Goal: Check status: Check status

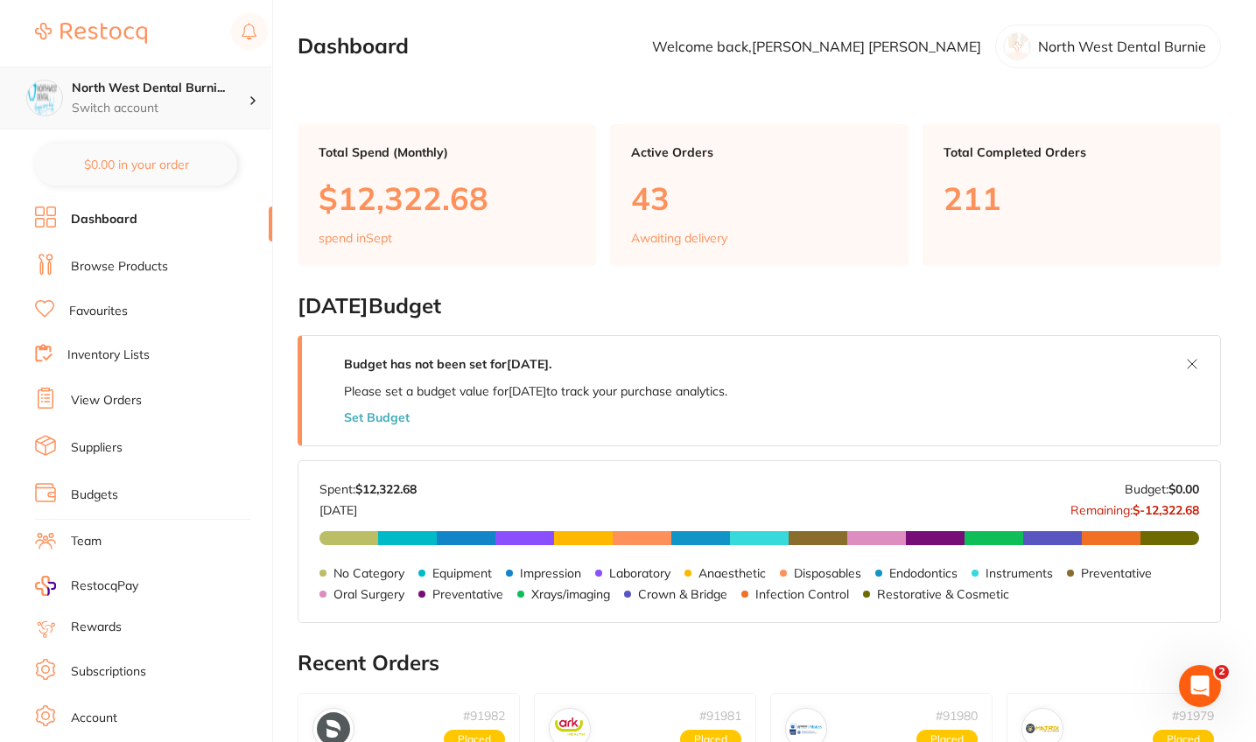
click at [187, 100] on p "Switch account" at bounding box center [160, 109] width 177 height 18
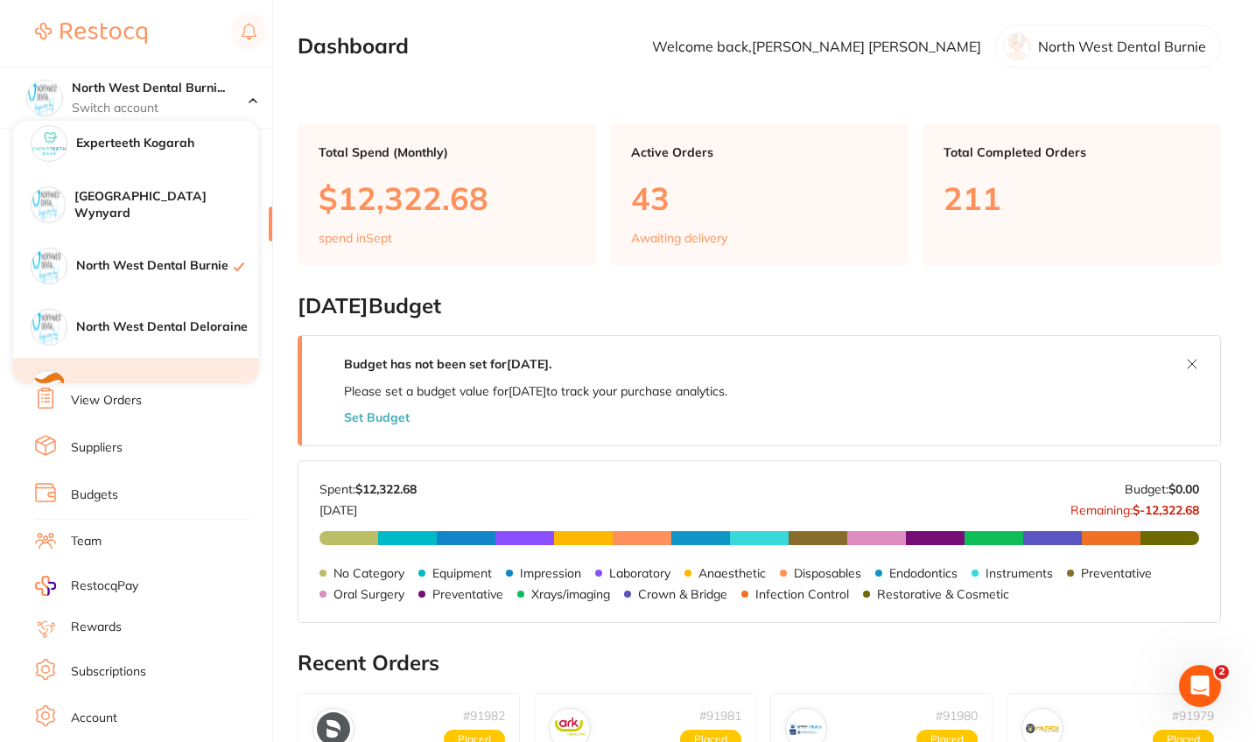
scroll to position [279, 0]
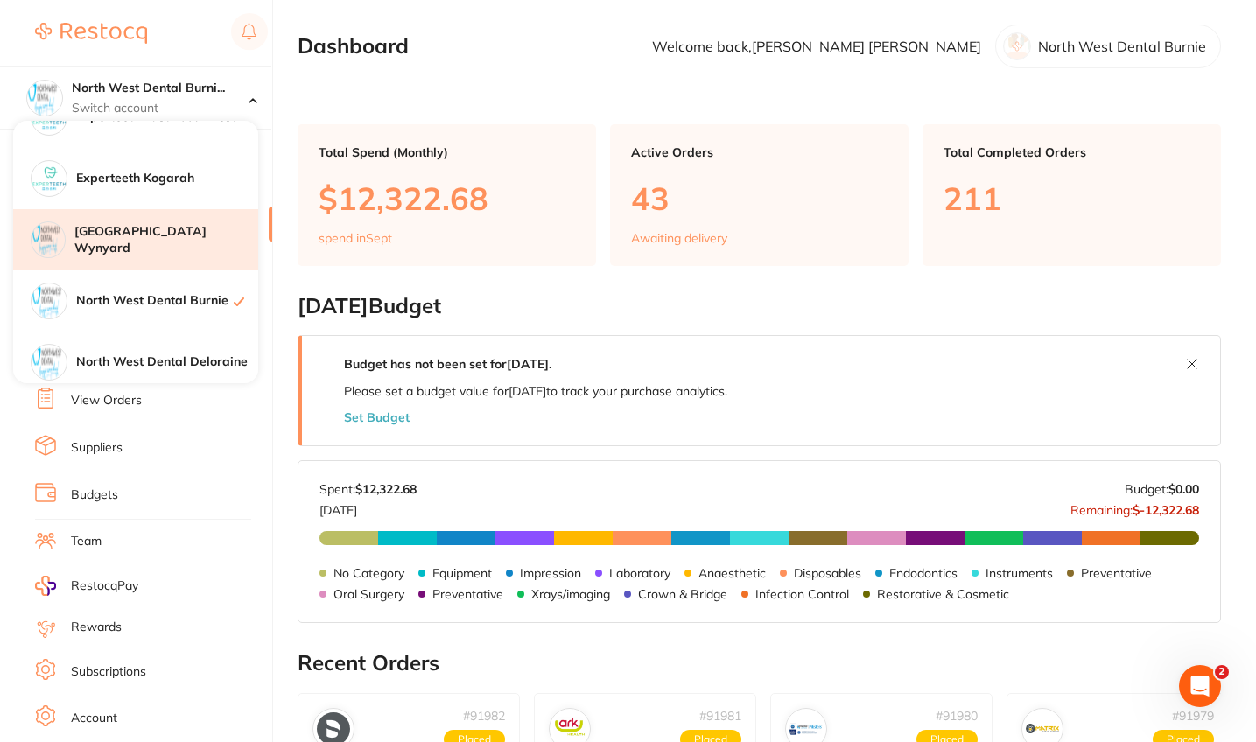
click at [200, 250] on div "[GEOGRAPHIC_DATA] Wynyard" at bounding box center [135, 239] width 245 height 61
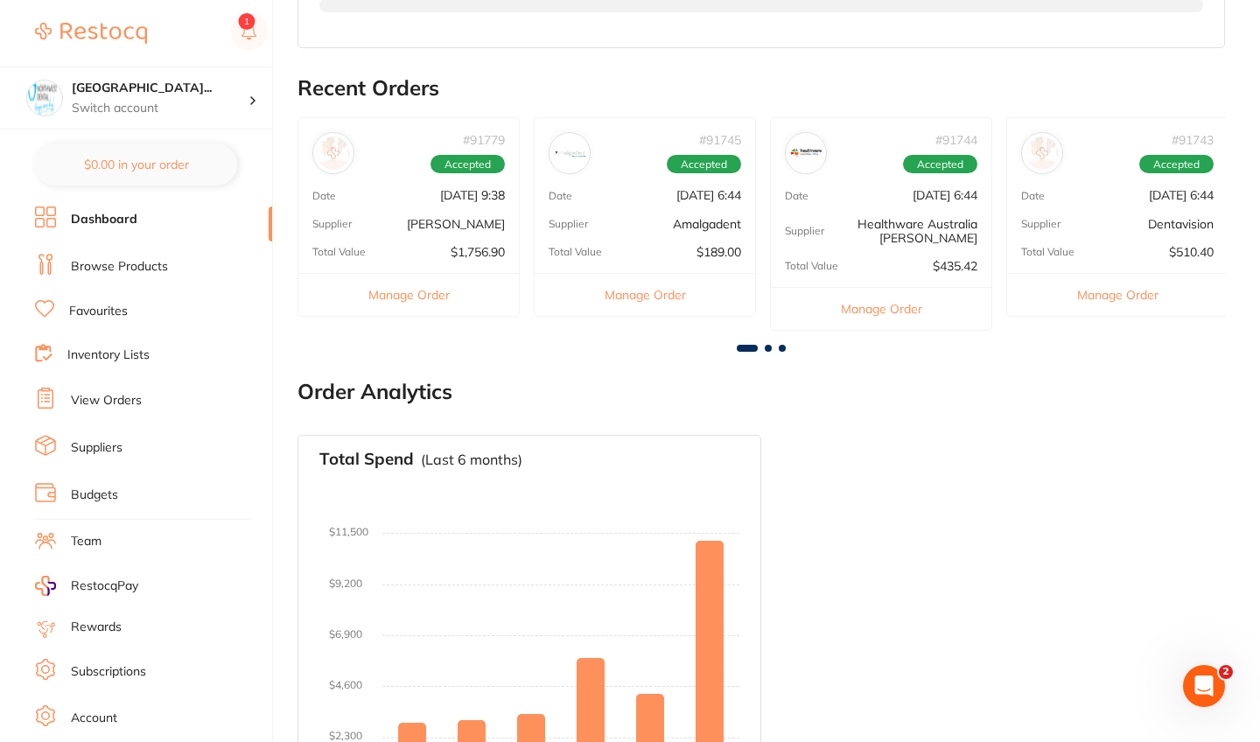
click at [898, 530] on div "Total Spend (Last 6 months) No orders placed yet Charts will be shown once tran…" at bounding box center [762, 633] width 928 height 425
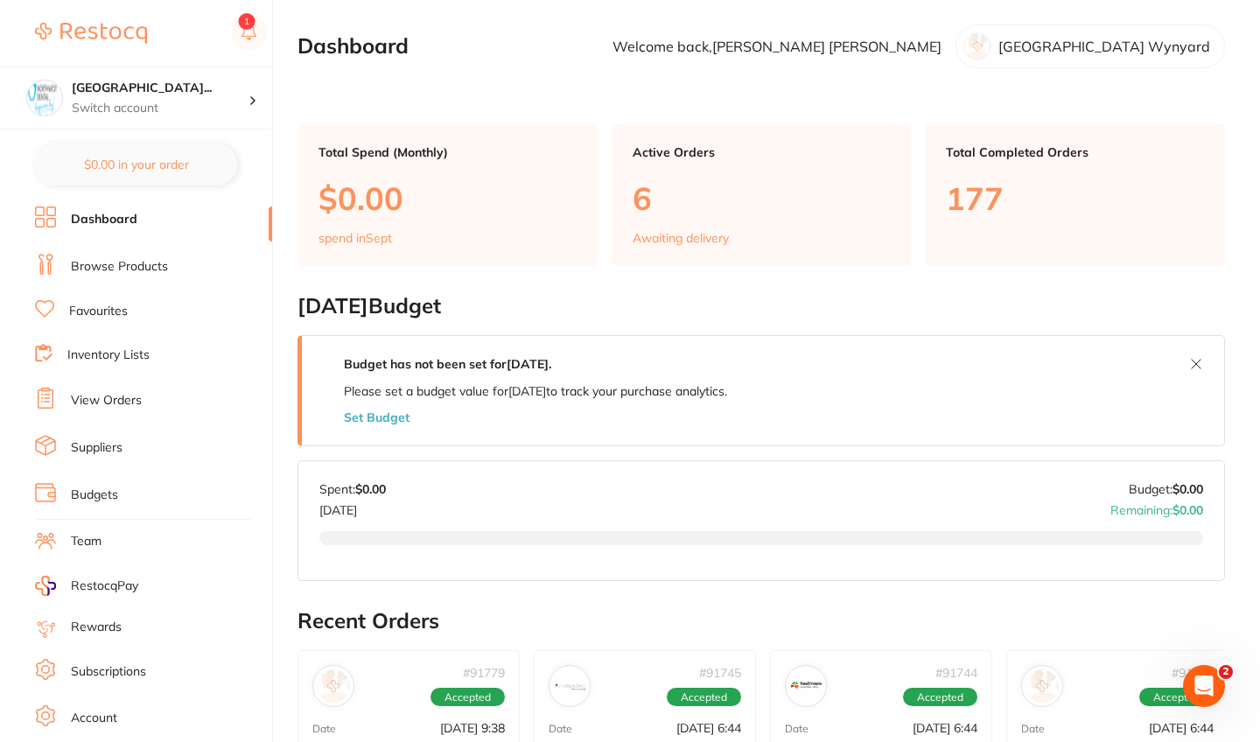
click at [109, 417] on ul "Dashboard Browse Products Favourites Inventory Lists View Orders Suppliers Budg…" at bounding box center [153, 509] width 237 height 604
click at [125, 405] on link "View Orders" at bounding box center [106, 401] width 71 height 18
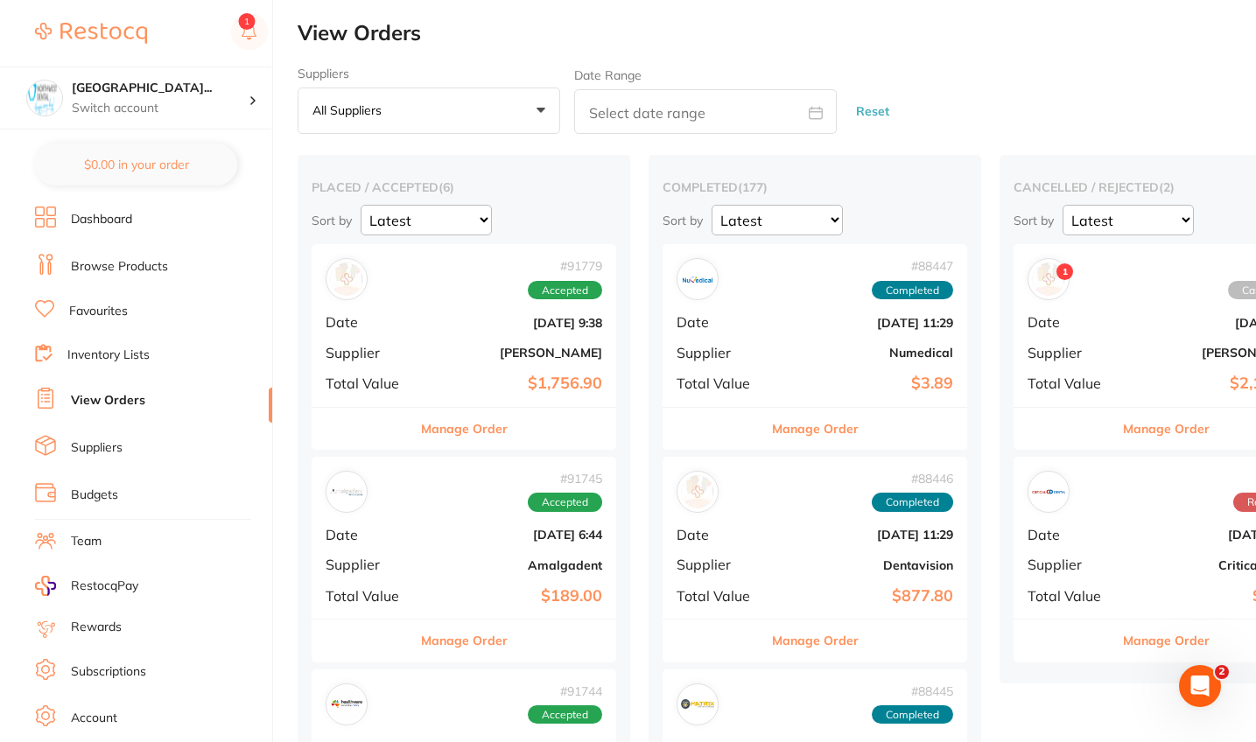
click at [434, 329] on div "# 91779 Accepted Date [DATE] 9:38 Supplier [PERSON_NAME] Total Value $1,756.90" at bounding box center [464, 325] width 305 height 162
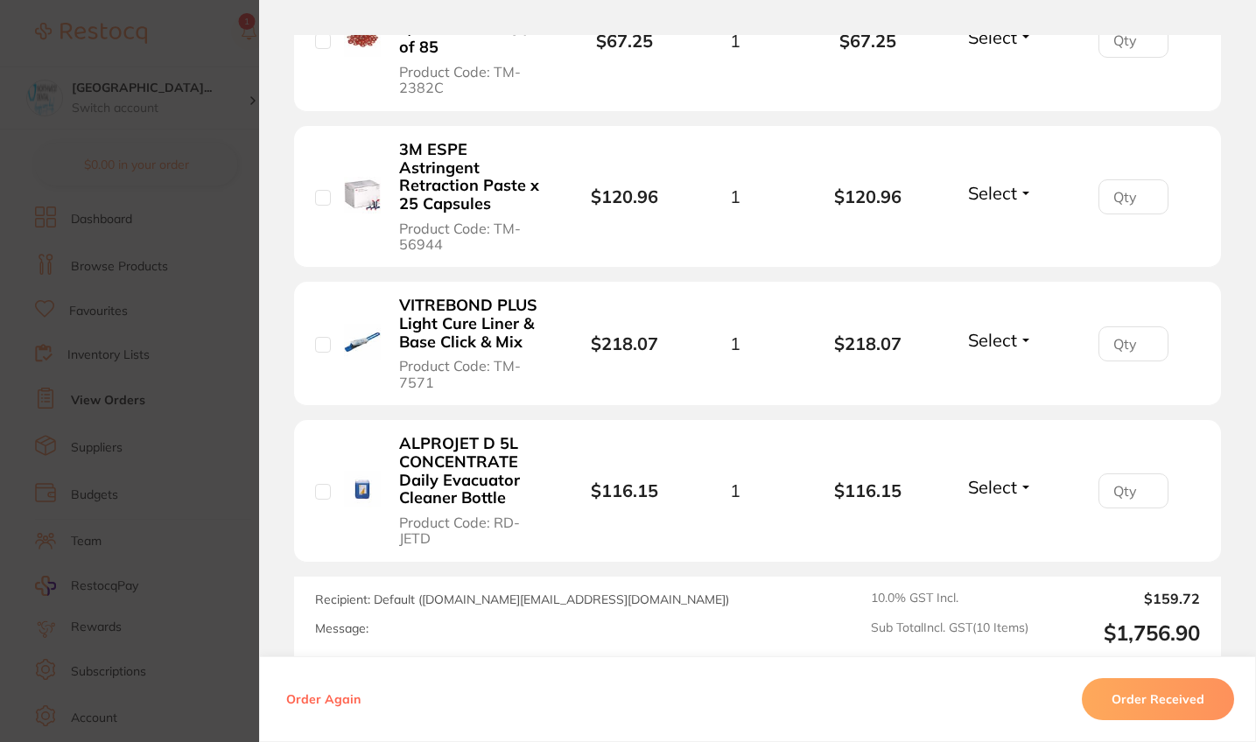
scroll to position [1558, 0]
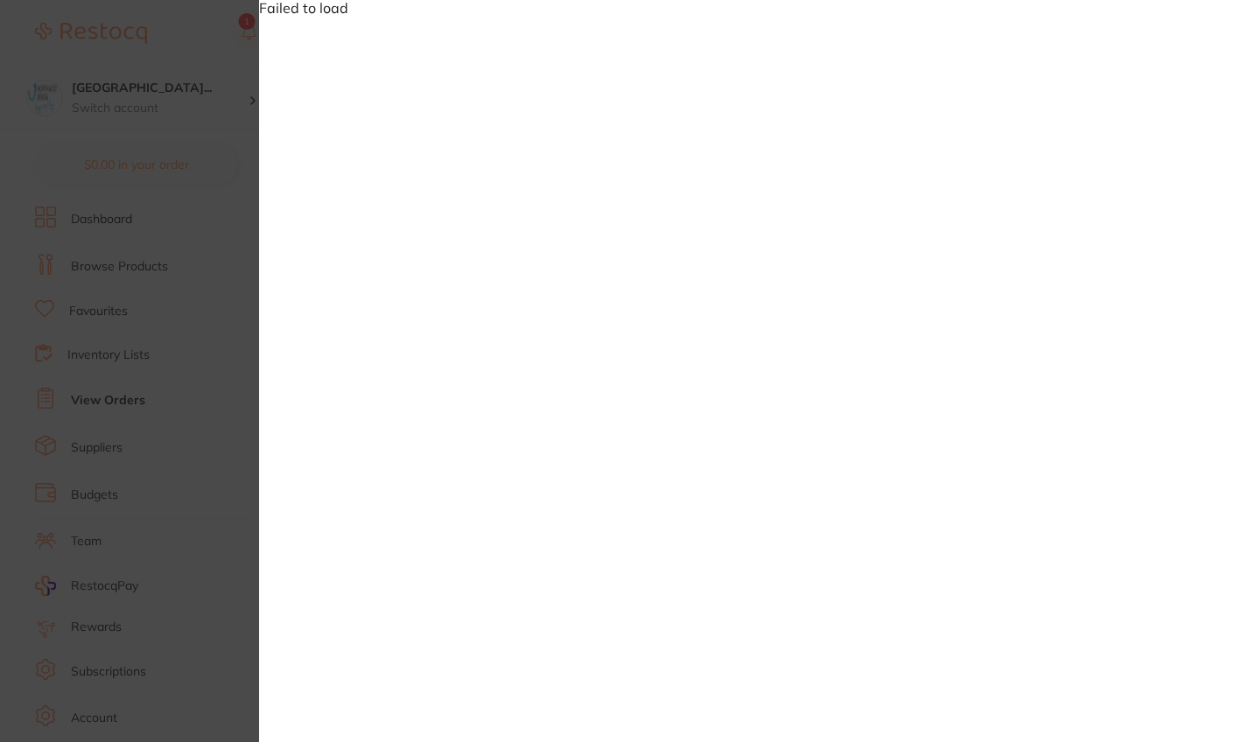
click at [699, 64] on div "Failed to load" at bounding box center [757, 371] width 997 height 742
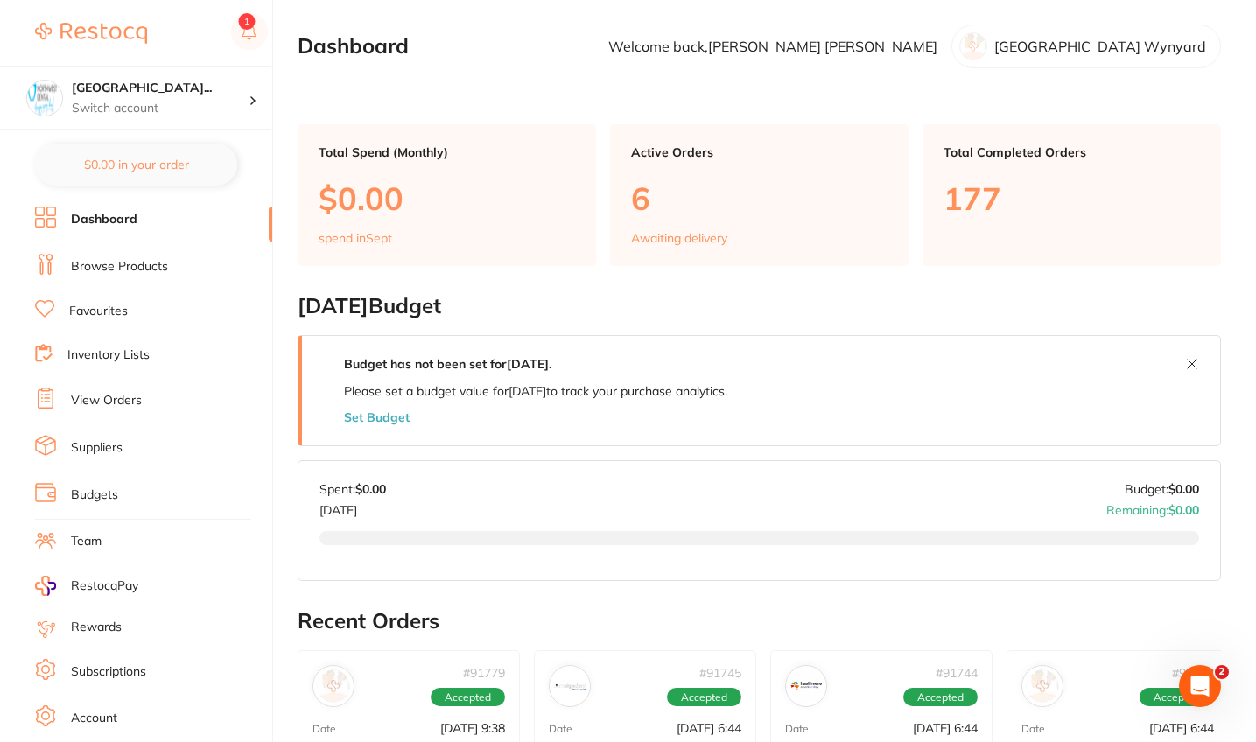
click at [137, 389] on li "View Orders" at bounding box center [153, 401] width 237 height 26
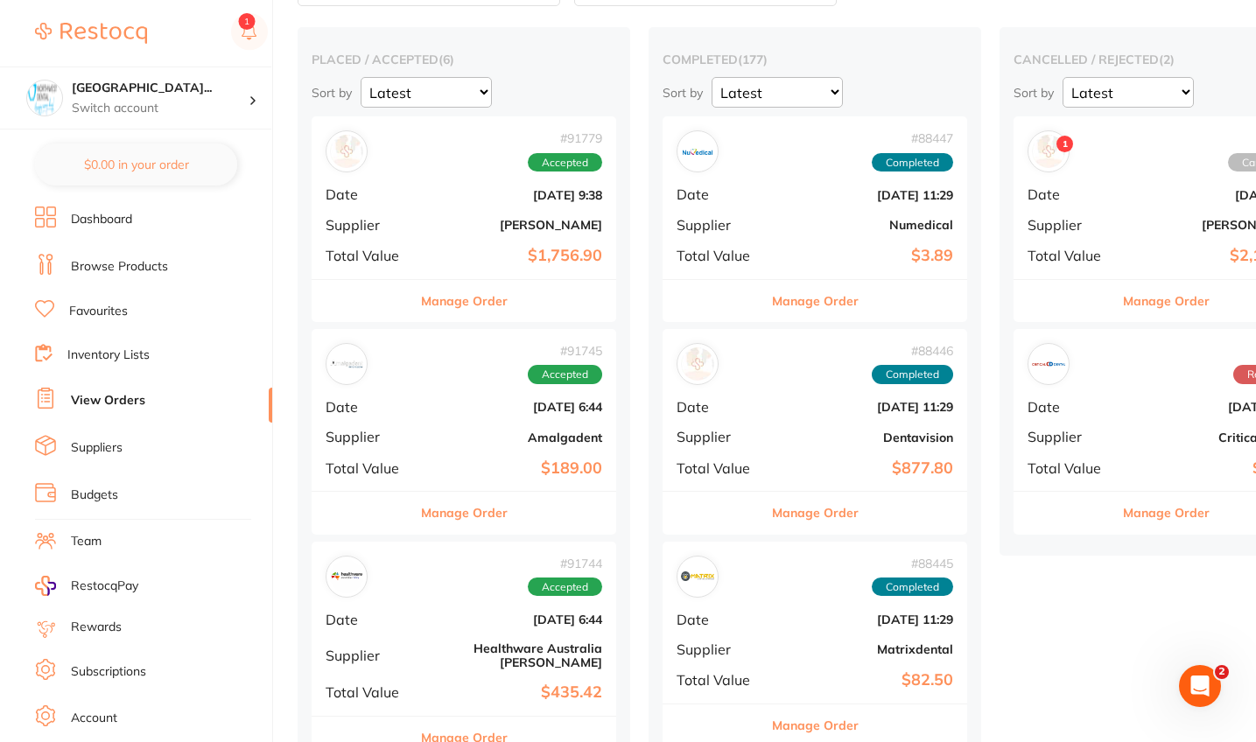
scroll to position [129, 0]
click at [449, 211] on div "# 91779 Accepted Date [DATE] 9:38 Supplier [PERSON_NAME] Total Value $1,756.90" at bounding box center [464, 197] width 305 height 162
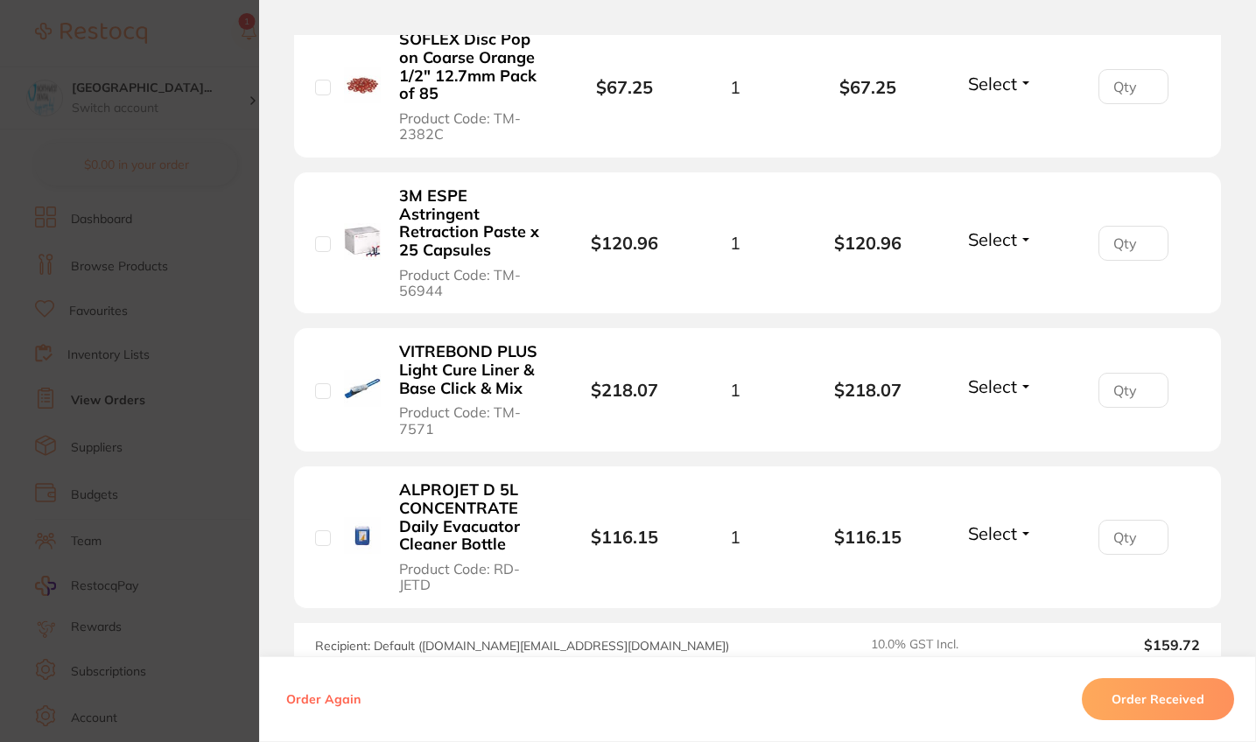
scroll to position [1571, 0]
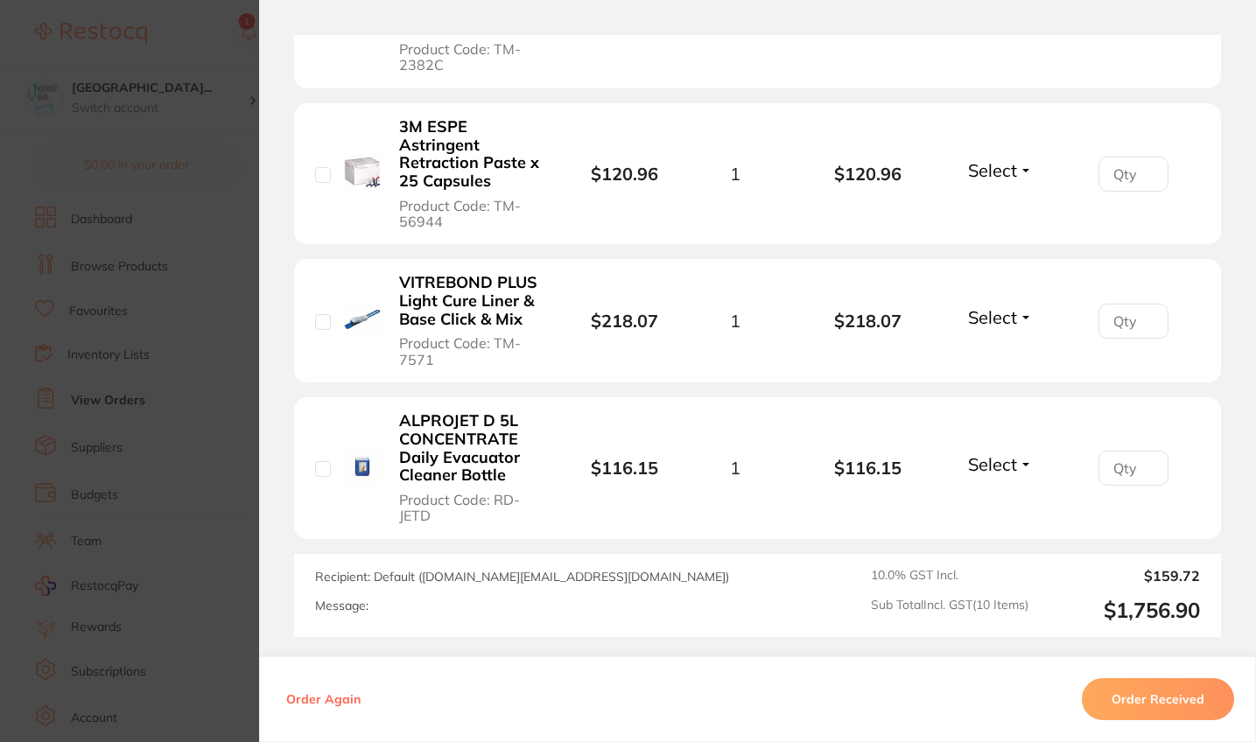
click at [127, 249] on section "Order ID: Restocq- 91779 Order Information Accepted Order Order Date [DATE] 9:3…" at bounding box center [628, 371] width 1256 height 742
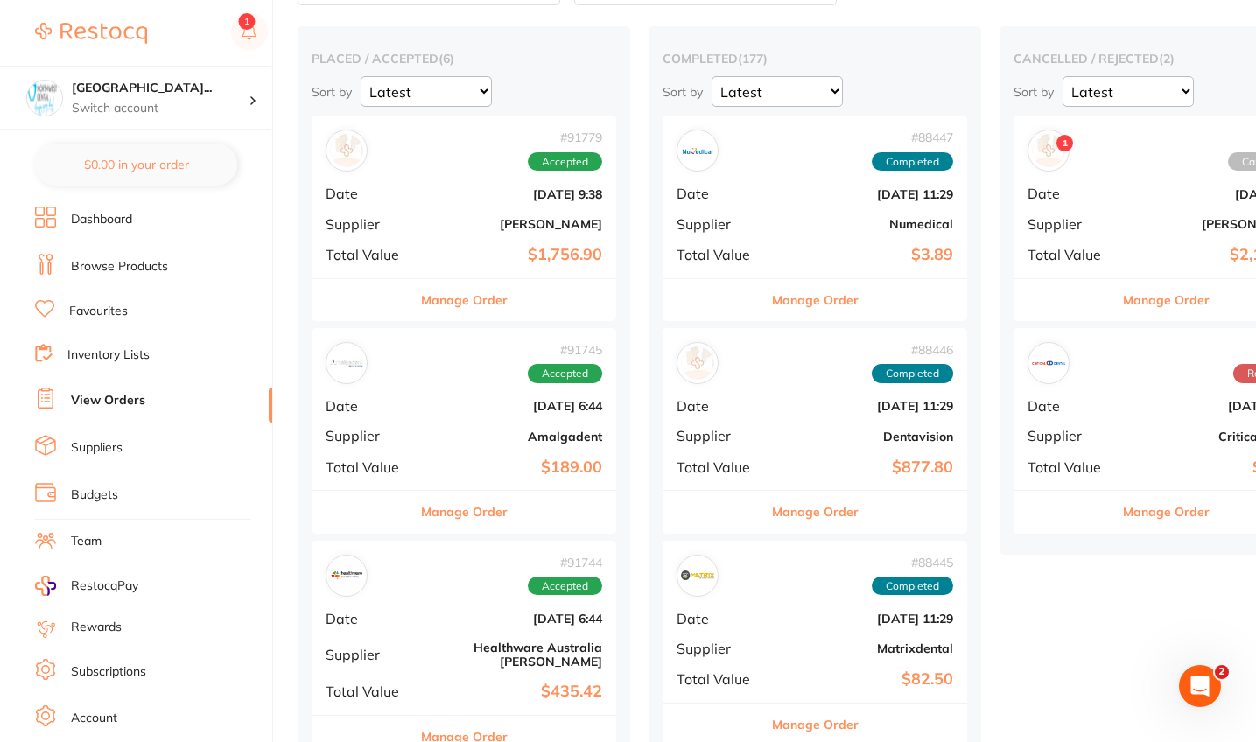
click at [488, 433] on b "Amalgadent" at bounding box center [514, 437] width 175 height 14
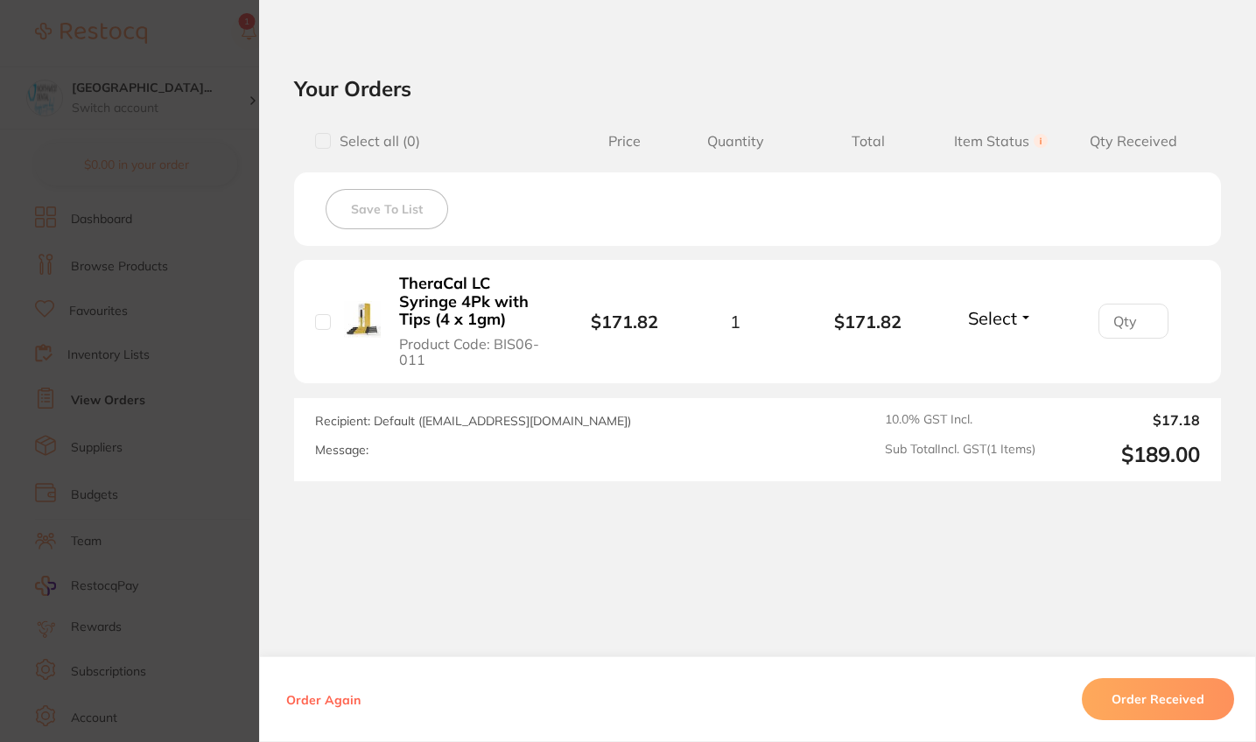
scroll to position [574, 0]
click at [217, 471] on section "Order ID: Restocq- 91745 Order Information Accepted Order Order Date [DATE] 6:4…" at bounding box center [628, 371] width 1256 height 742
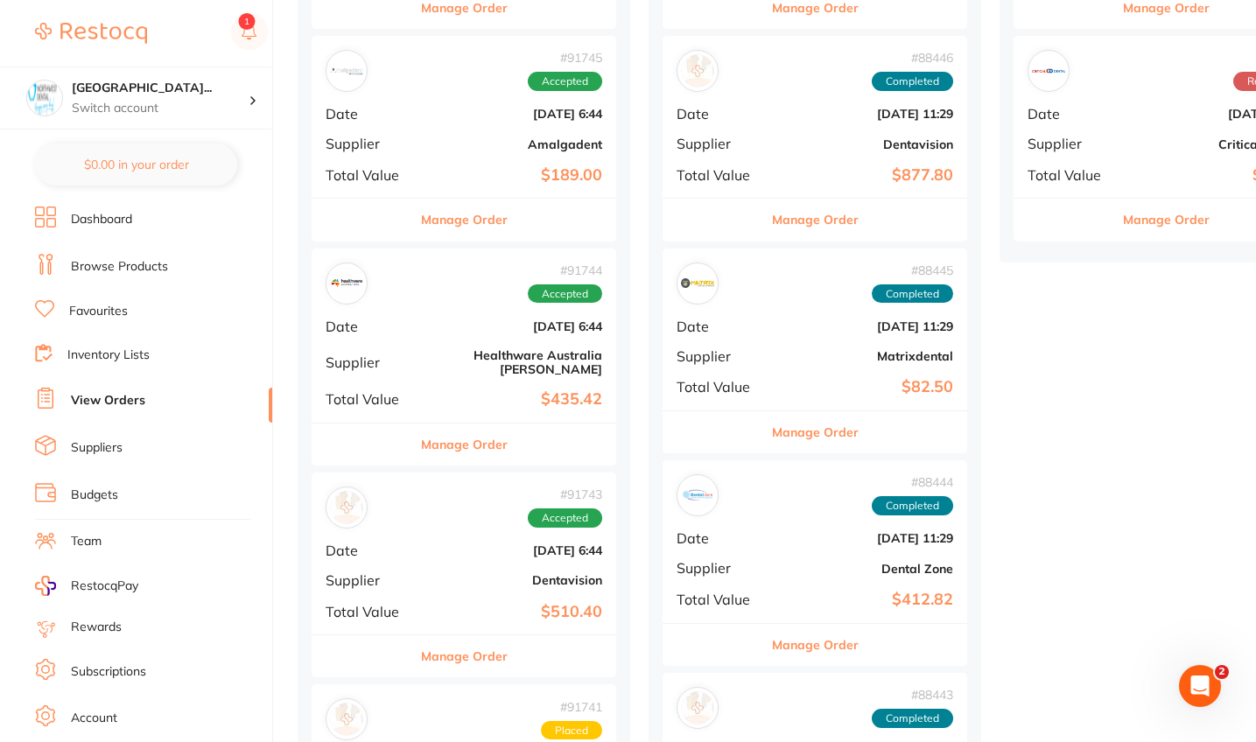
scroll to position [431, 0]
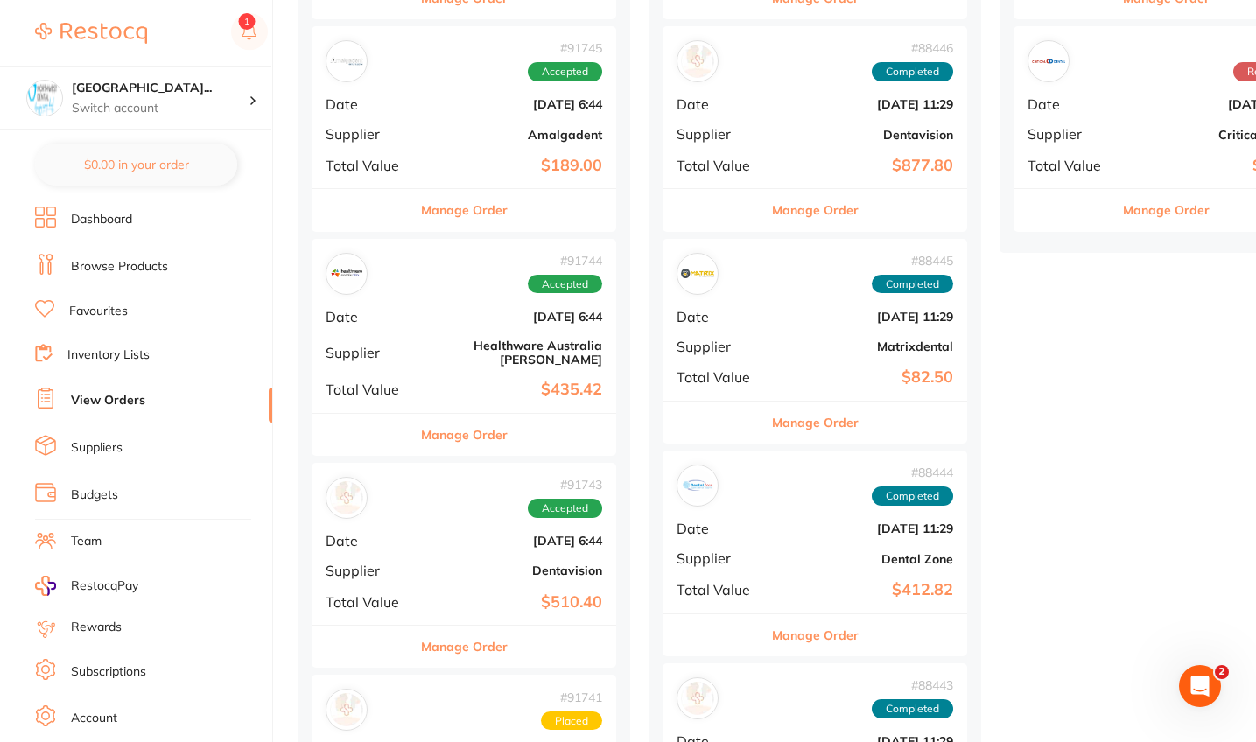
click at [447, 328] on div "# 91744 Accepted Date [DATE] 6:44 Supplier Healthware [GEOGRAPHIC_DATA] [PERSON…" at bounding box center [464, 326] width 305 height 174
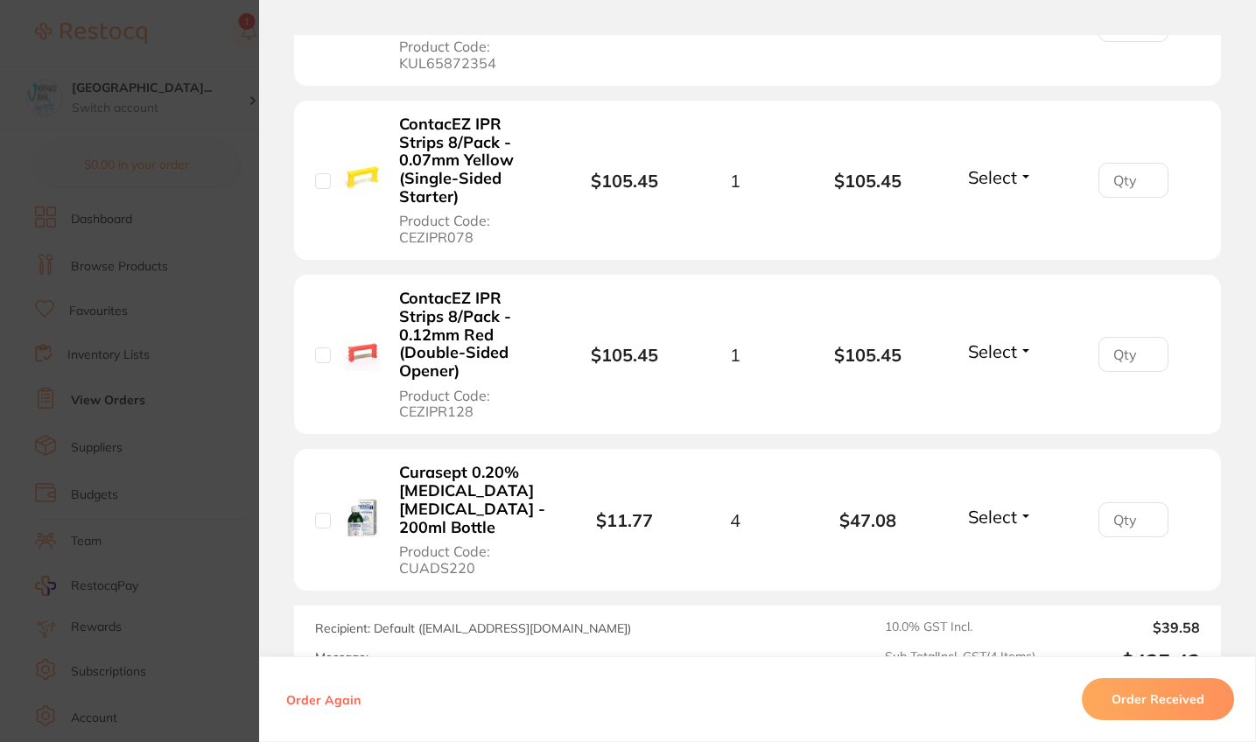
scroll to position [557, 0]
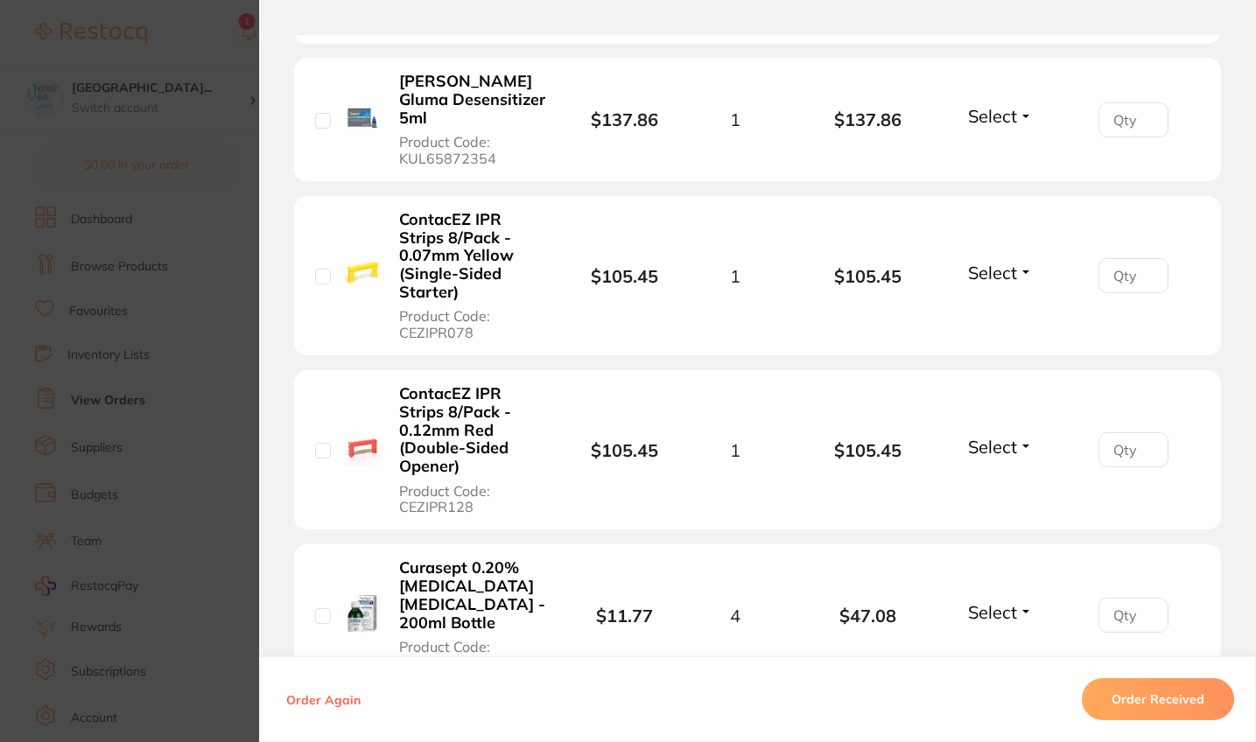
click at [52, 430] on section "Order ID: Restocq- 91744 Order Information Accepted Order Order Date [DATE] 6:4…" at bounding box center [628, 371] width 1256 height 742
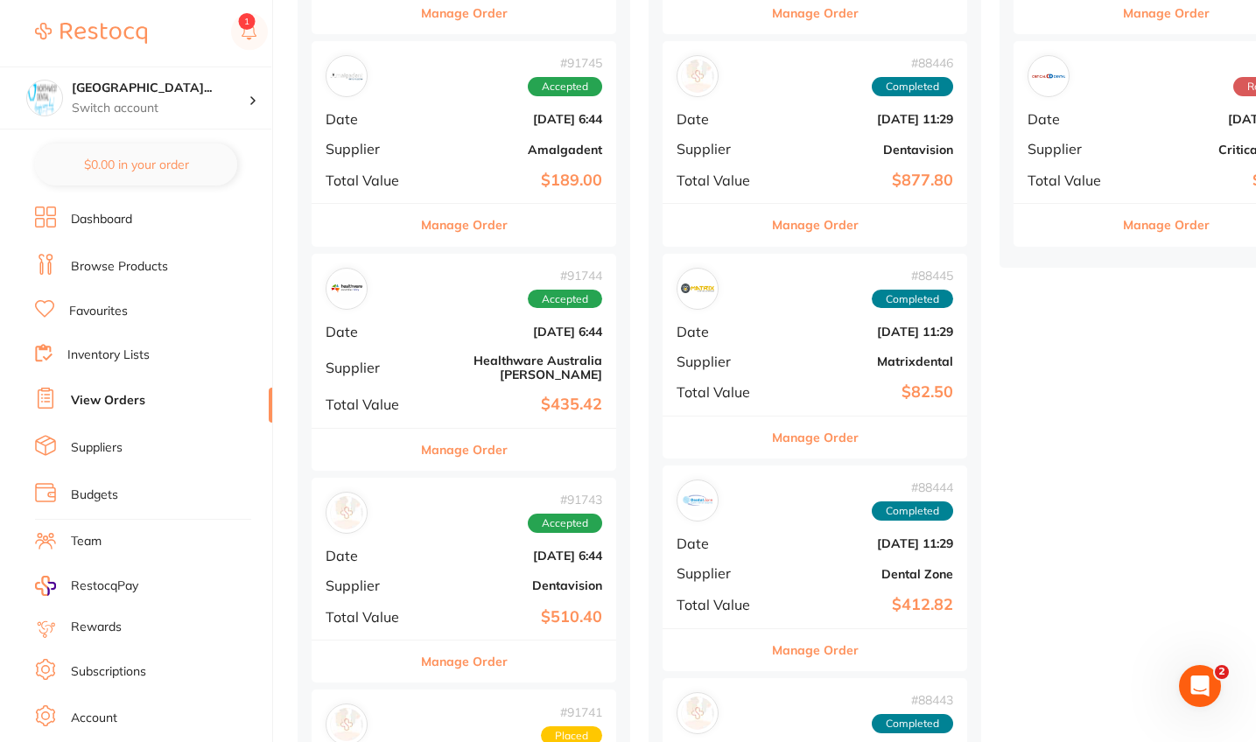
click at [480, 528] on div "# 91743 Accepted Date [DATE] 6:44 Supplier Dentavision Total Value $510.40" at bounding box center [464, 559] width 305 height 162
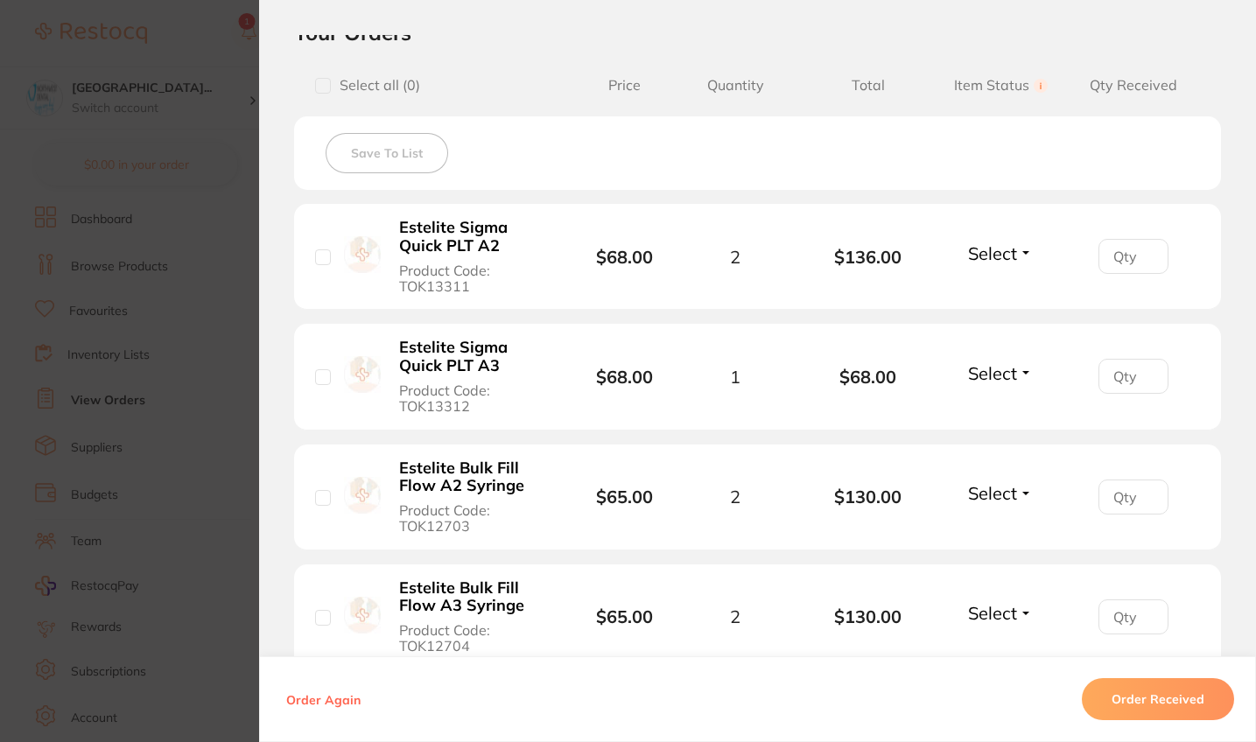
scroll to position [410, 0]
click at [126, 478] on section "Order ID: Restocq- 91743 Order Information Accepted Order Order Date [DATE] 6:4…" at bounding box center [628, 371] width 1256 height 742
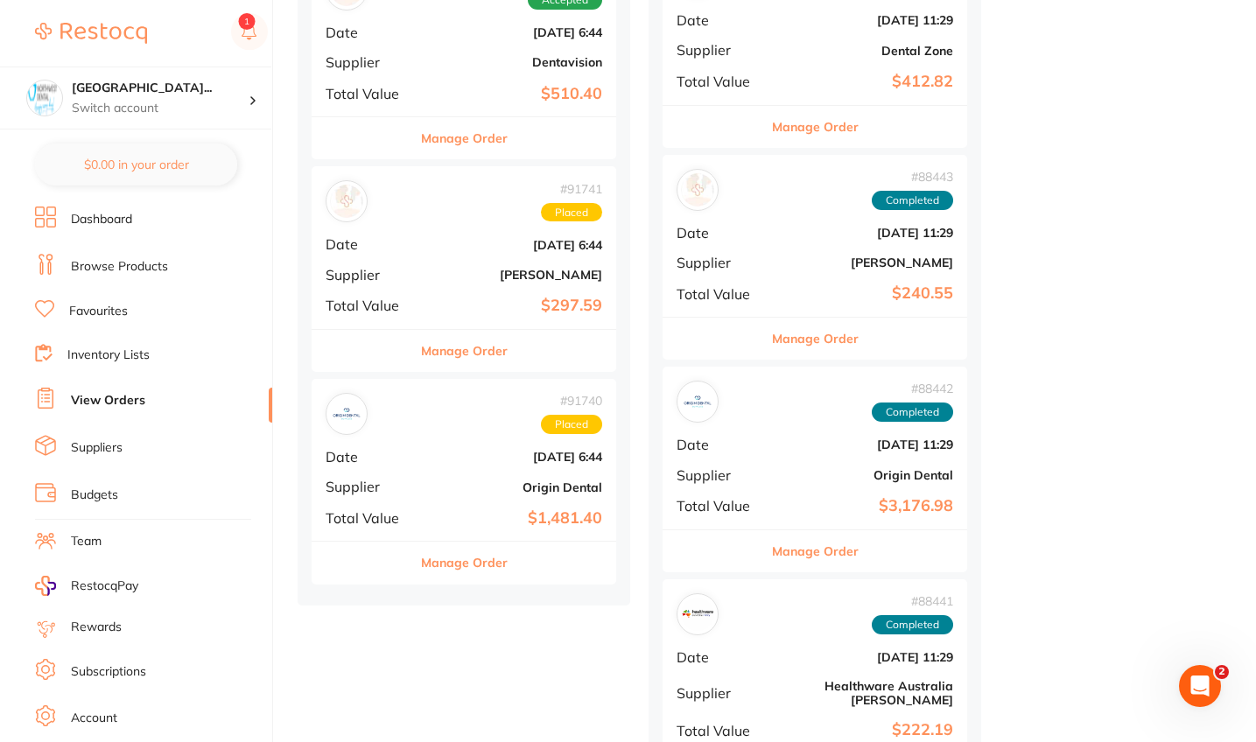
scroll to position [950, 0]
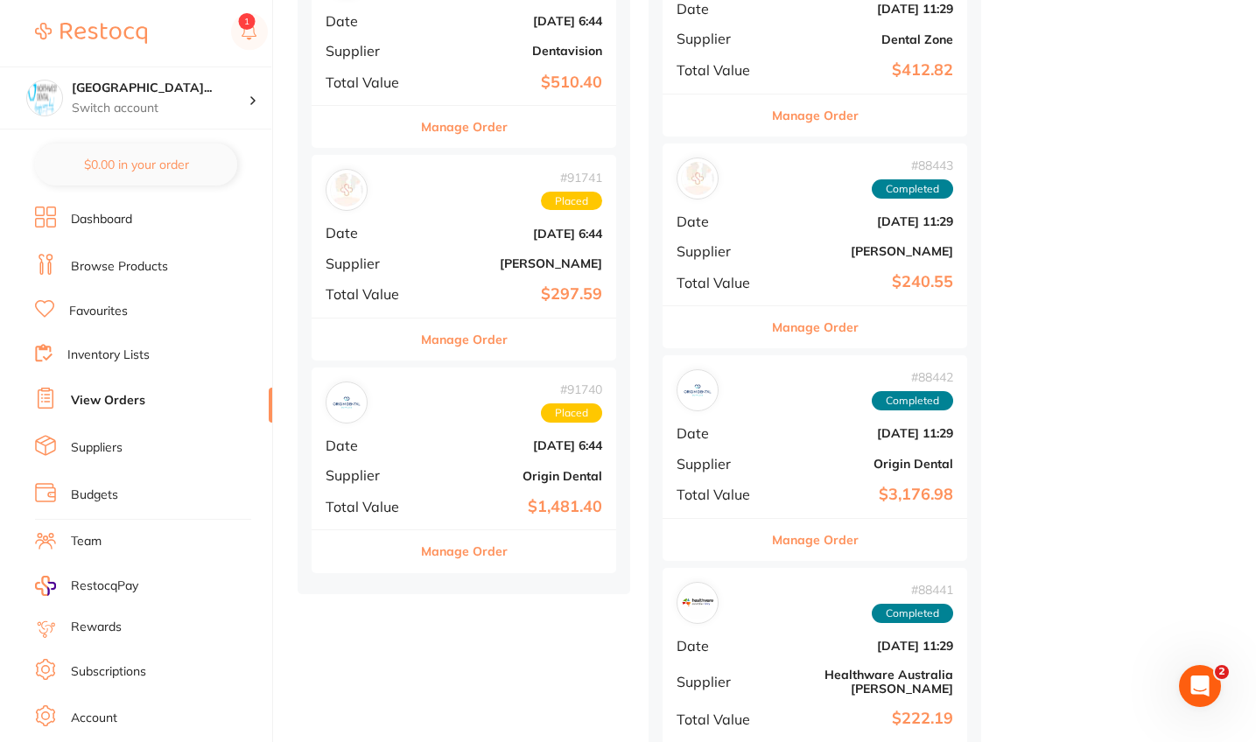
click at [466, 253] on div "# 91741 Placed Date [DATE] 6:44 Supplier [PERSON_NAME] Total Value $297.59" at bounding box center [464, 236] width 305 height 162
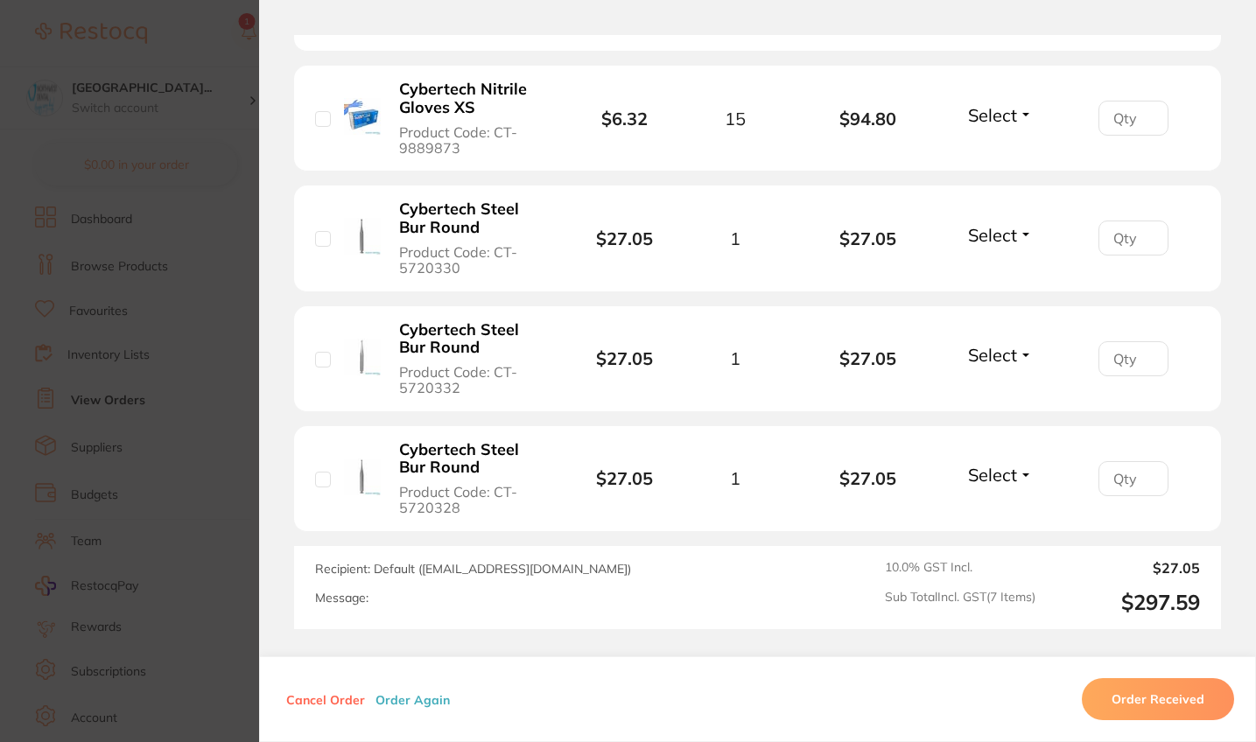
scroll to position [875, 0]
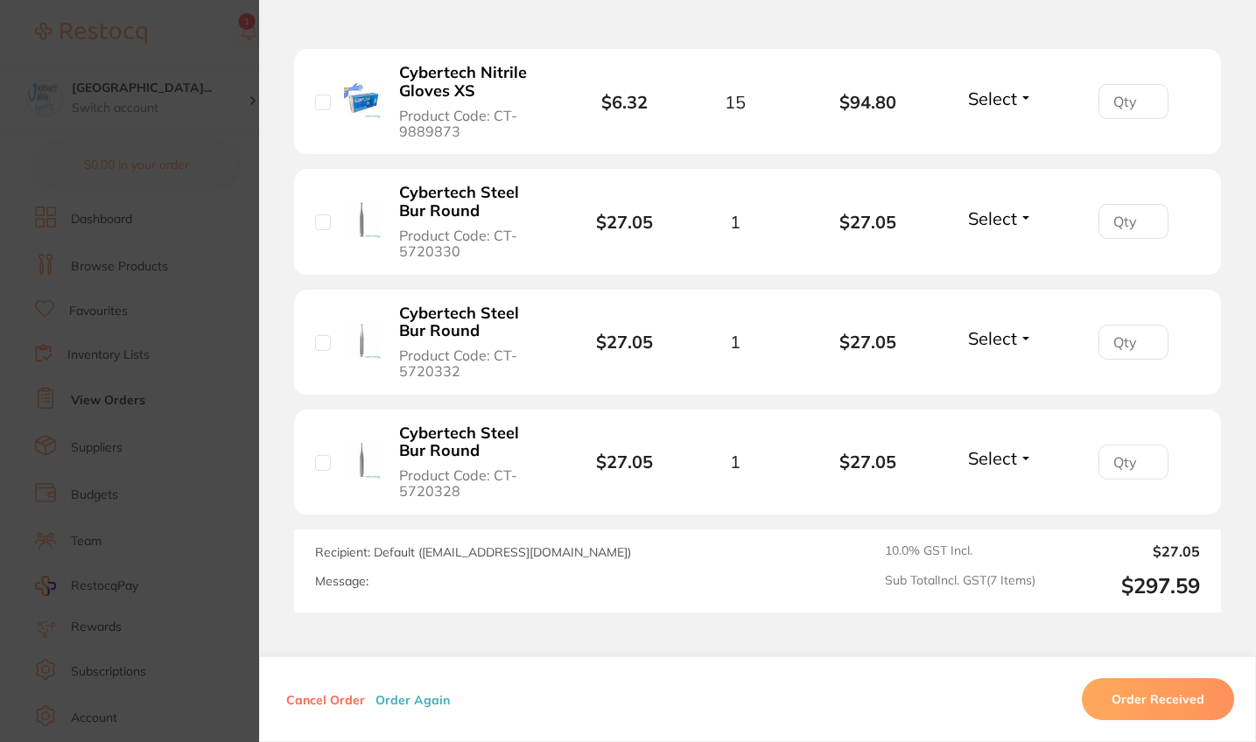
click at [504, 215] on b "Cybertech Steel Bur Round" at bounding box center [474, 202] width 150 height 36
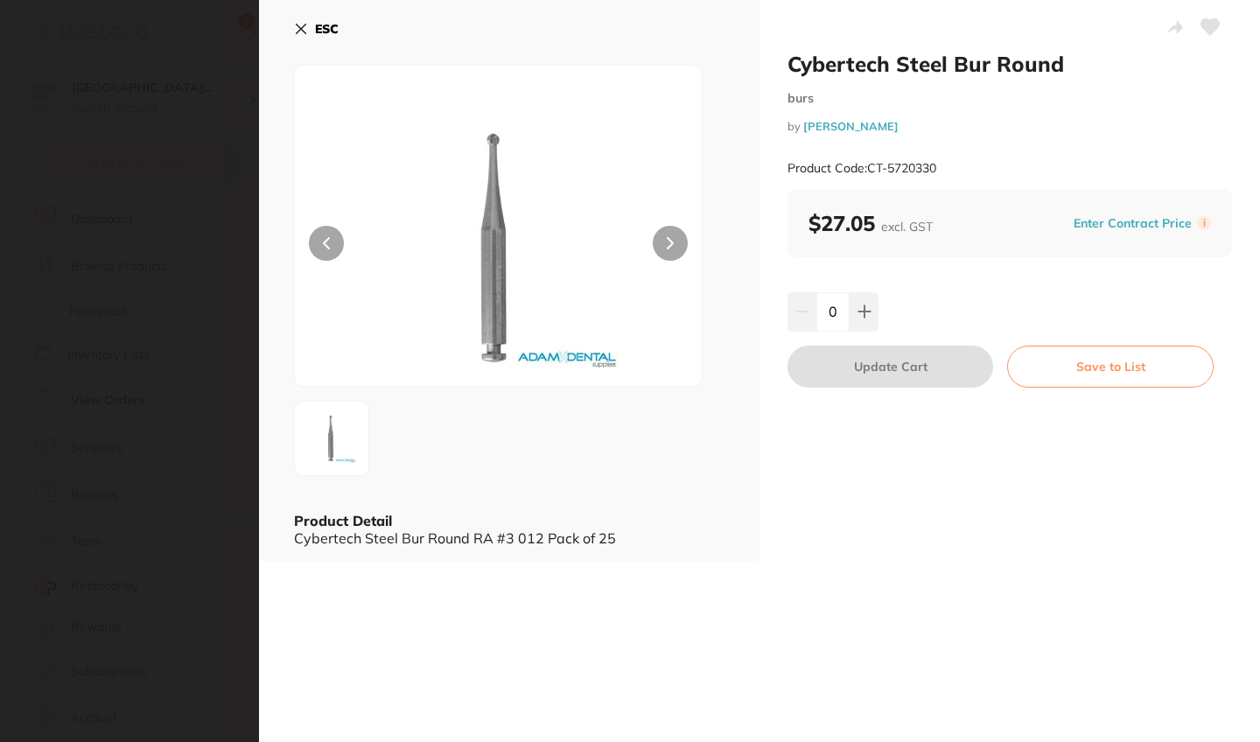
scroll to position [0, 0]
click at [240, 503] on section "Cybertech Steel Bur Round burs by [PERSON_NAME] Product Code: CT-5720330 ESC Pr…" at bounding box center [630, 371] width 1260 height 742
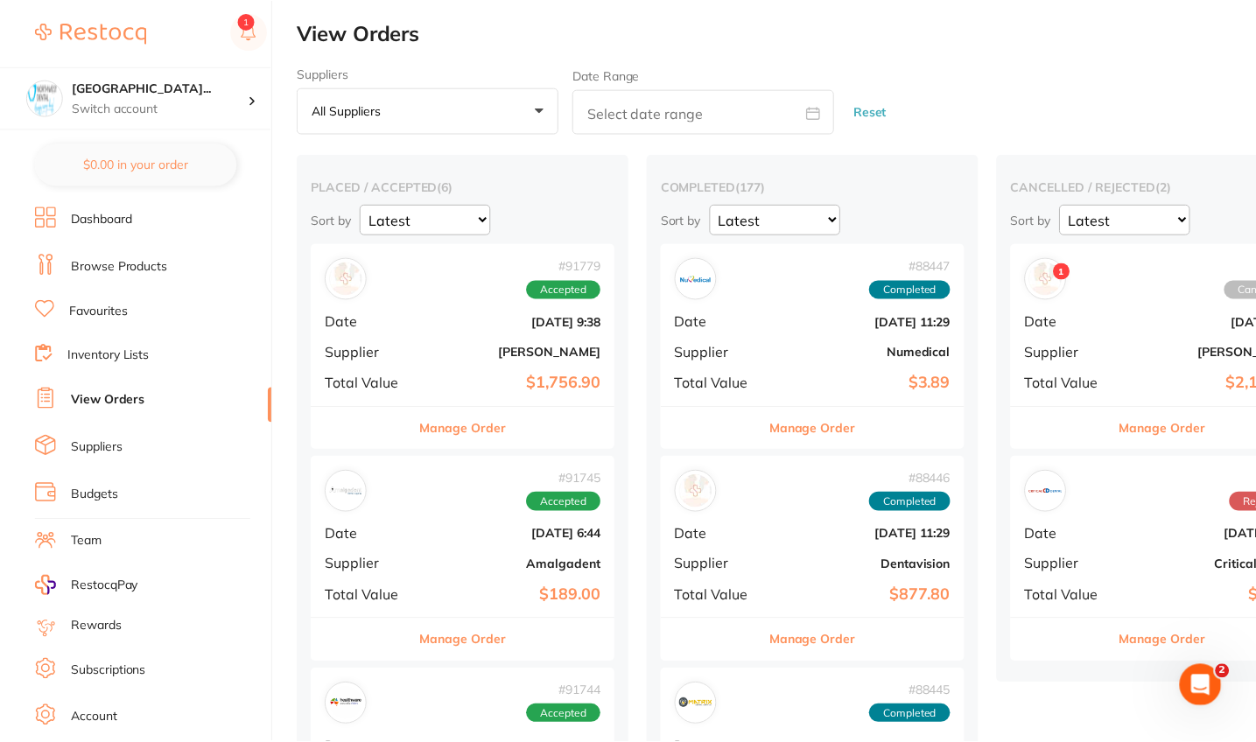
scroll to position [950, 0]
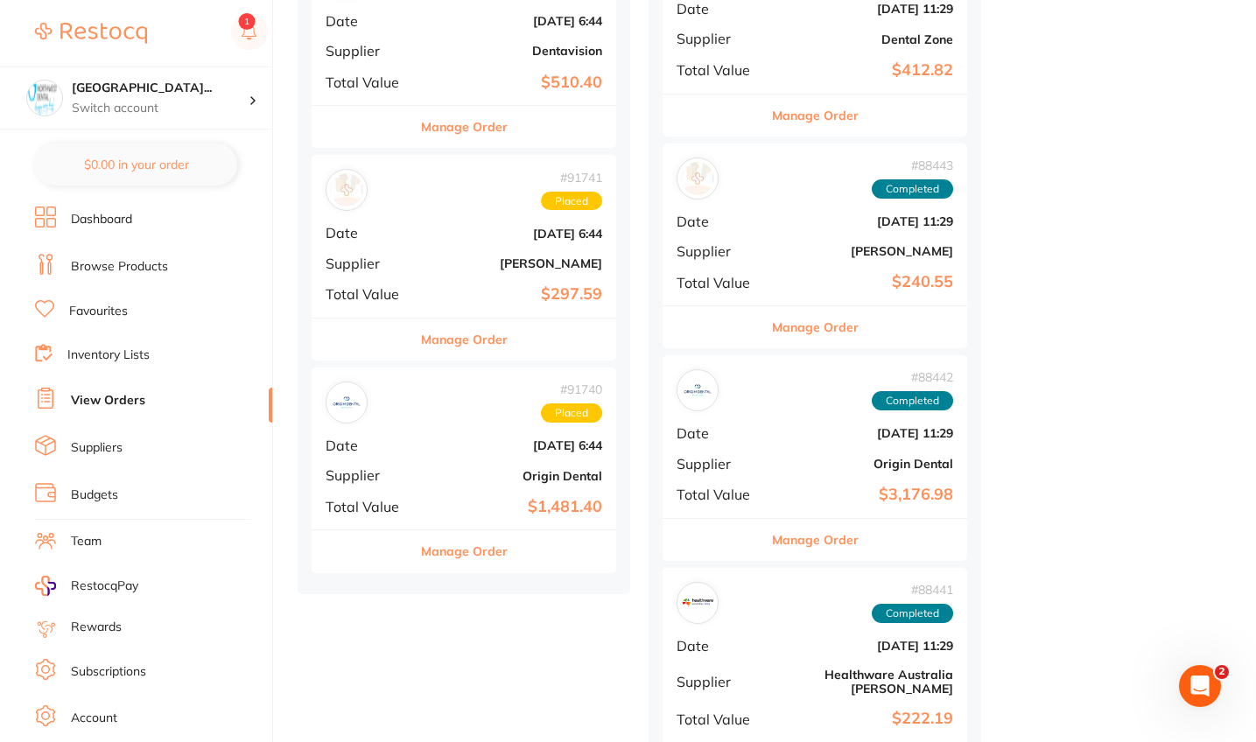
click at [491, 227] on b "[DATE] 6:44" at bounding box center [514, 234] width 175 height 14
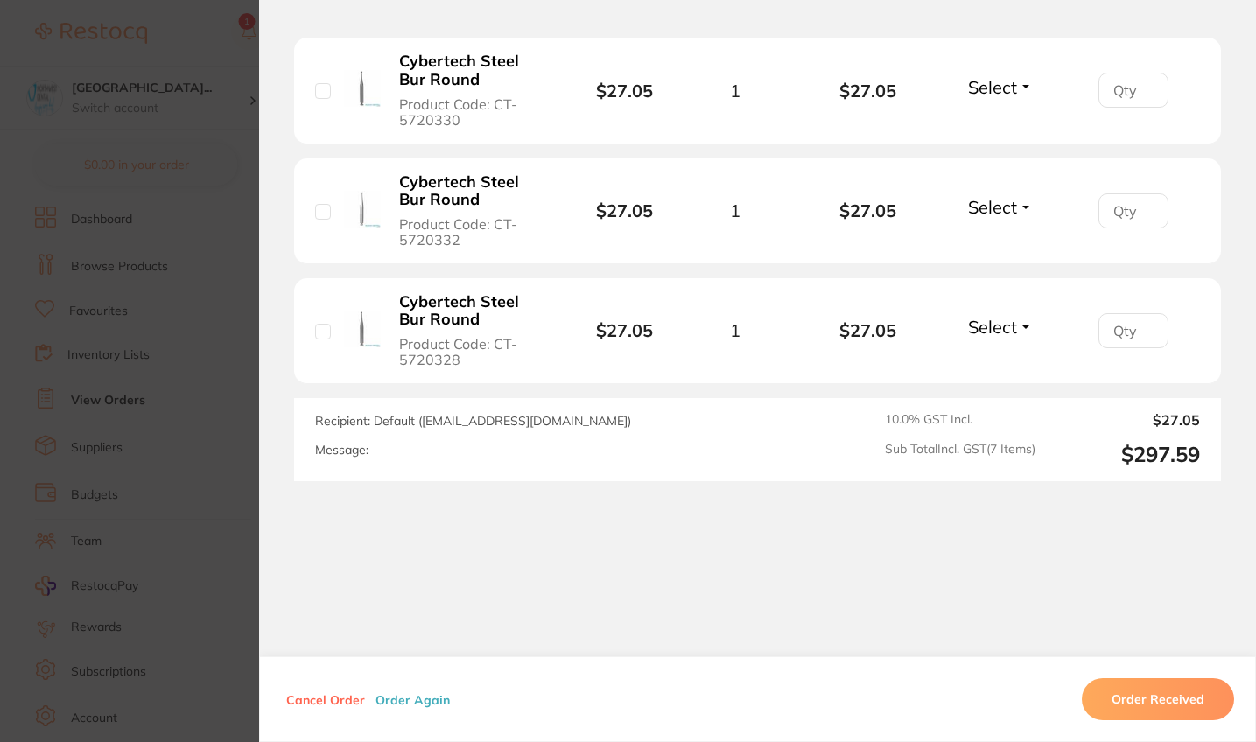
scroll to position [1014, 0]
click at [471, 174] on b "Cybertech Steel Bur Round" at bounding box center [474, 191] width 150 height 36
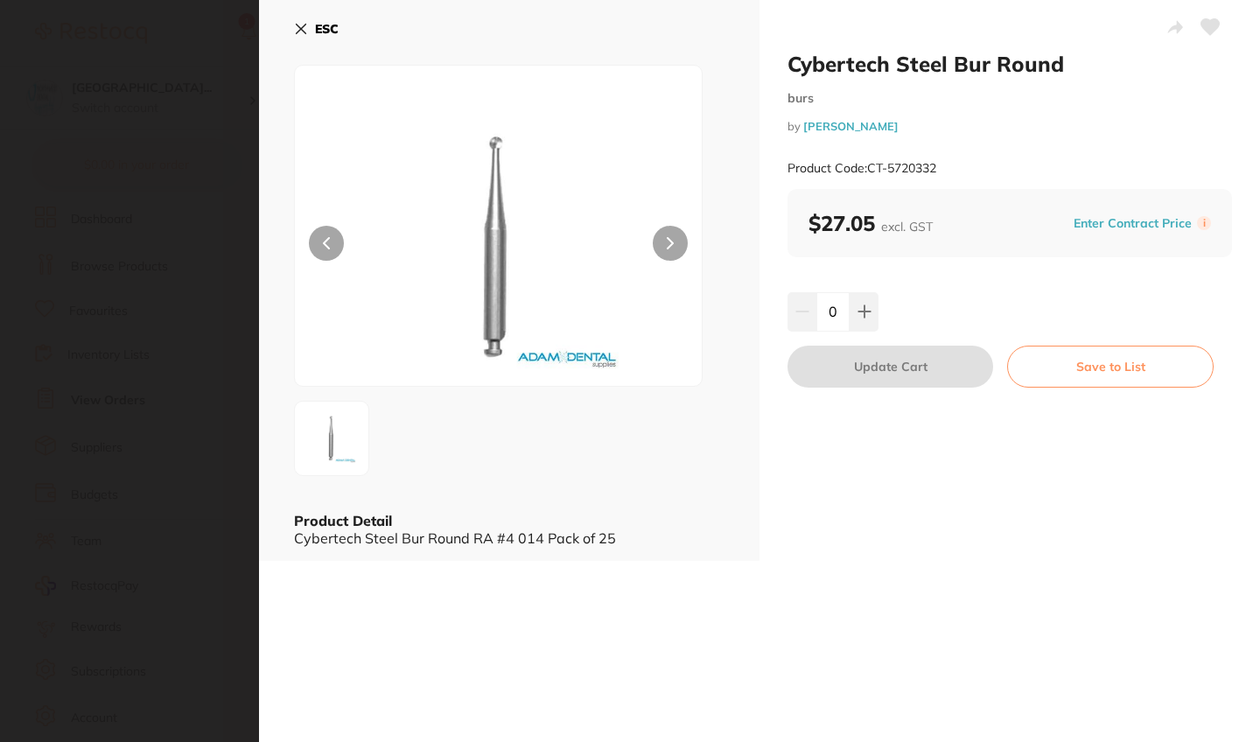
scroll to position [0, 0]
click at [303, 29] on icon at bounding box center [301, 29] width 14 height 14
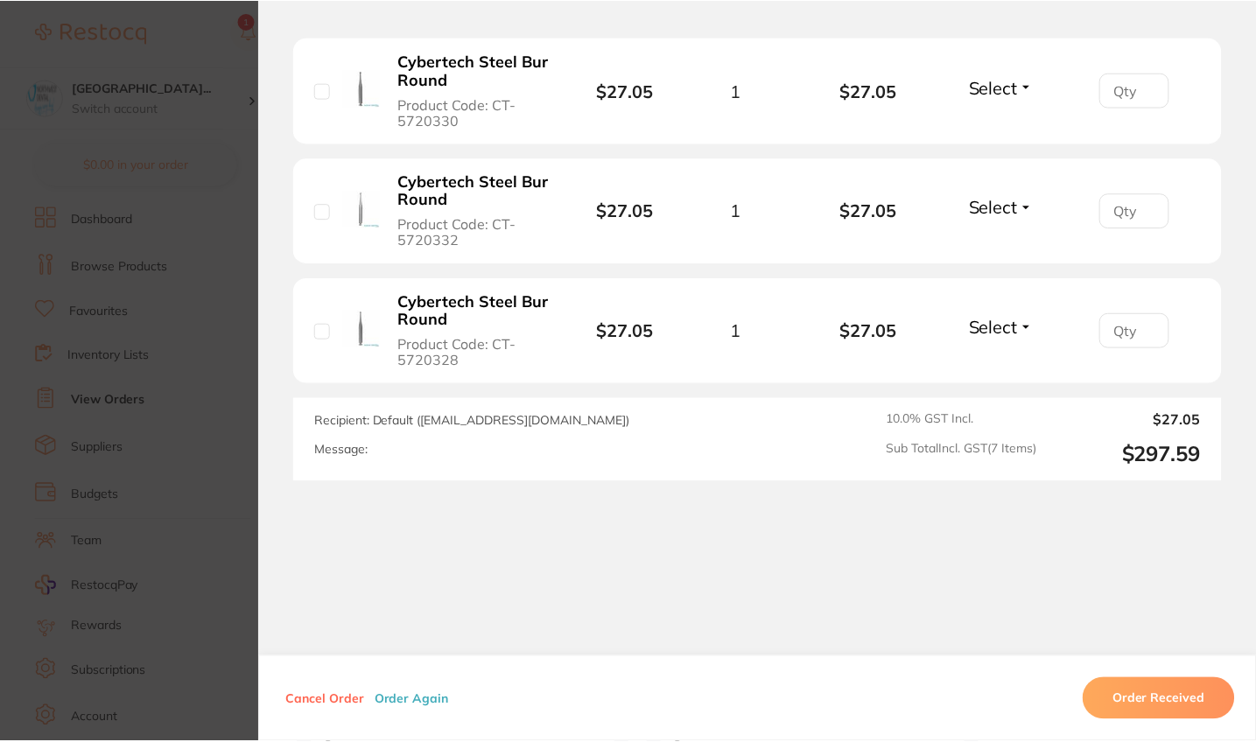
scroll to position [950, 0]
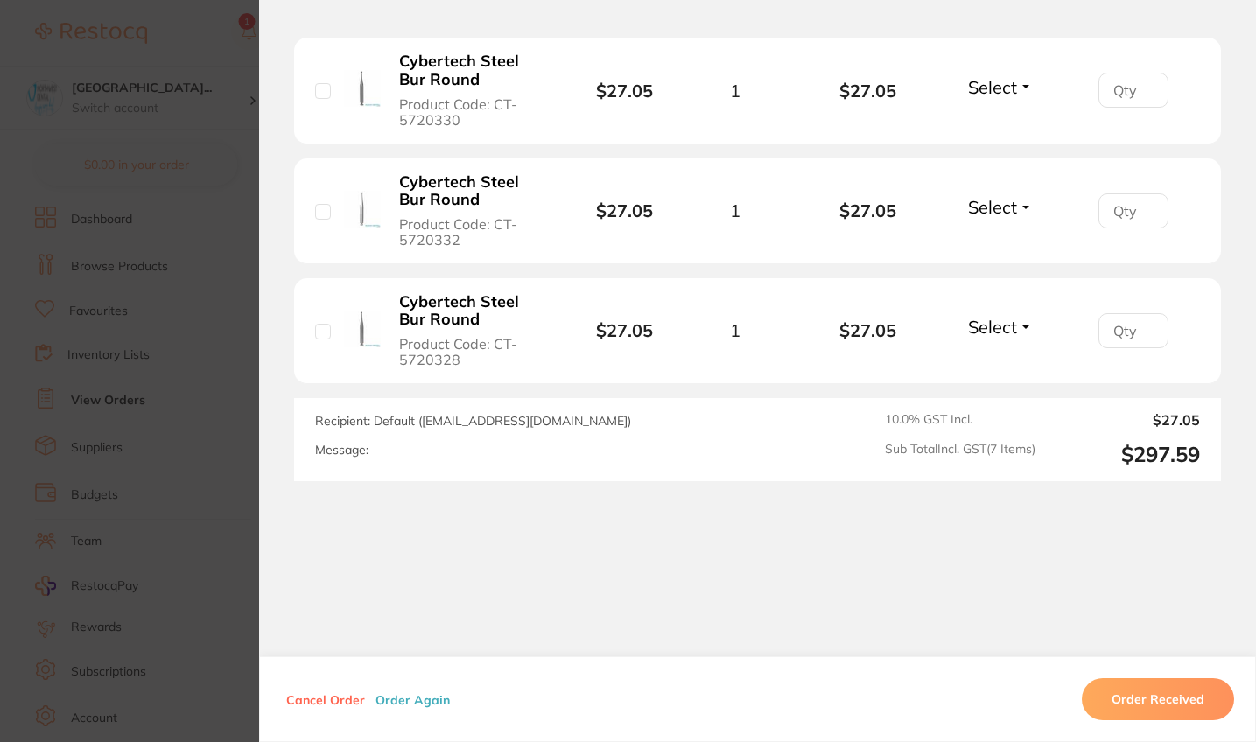
click at [500, 303] on b "Cybertech Steel Bur Round" at bounding box center [474, 311] width 150 height 36
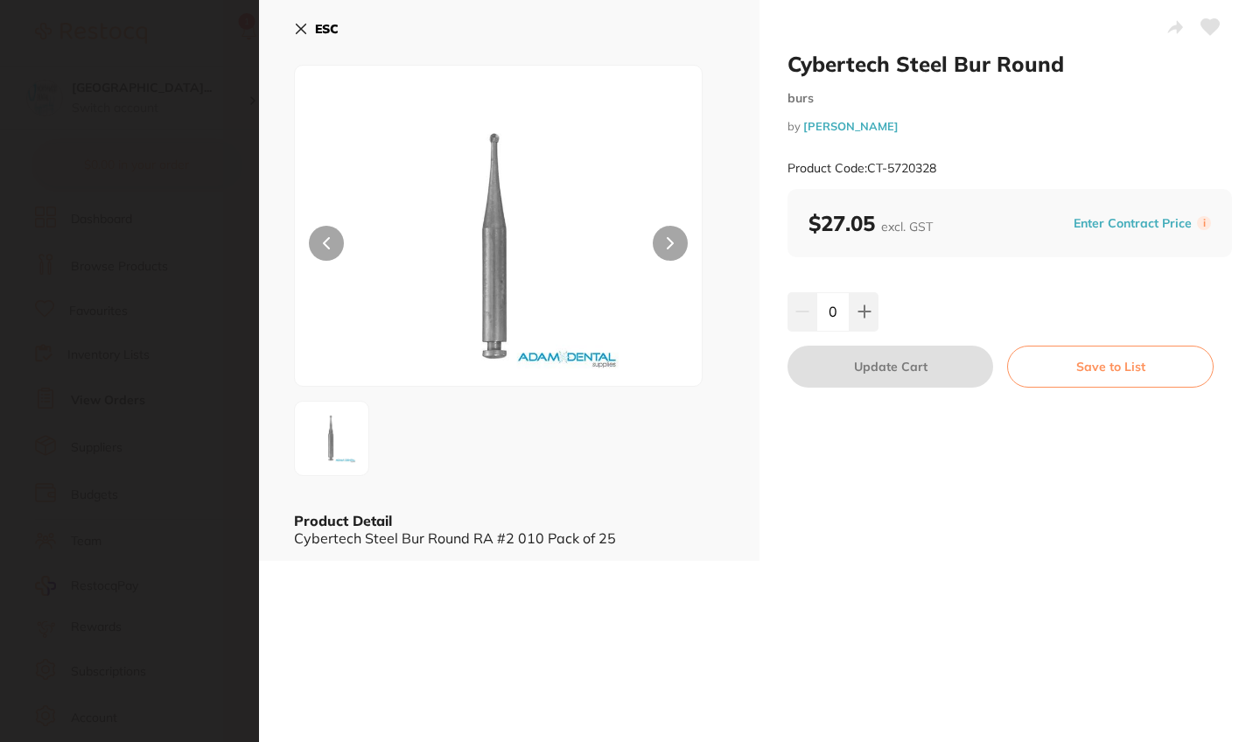
scroll to position [0, 0]
click at [214, 195] on section "Cybertech Steel Bur Round burs by [PERSON_NAME] Product Code: CT-5720328 ESC Pr…" at bounding box center [630, 371] width 1260 height 742
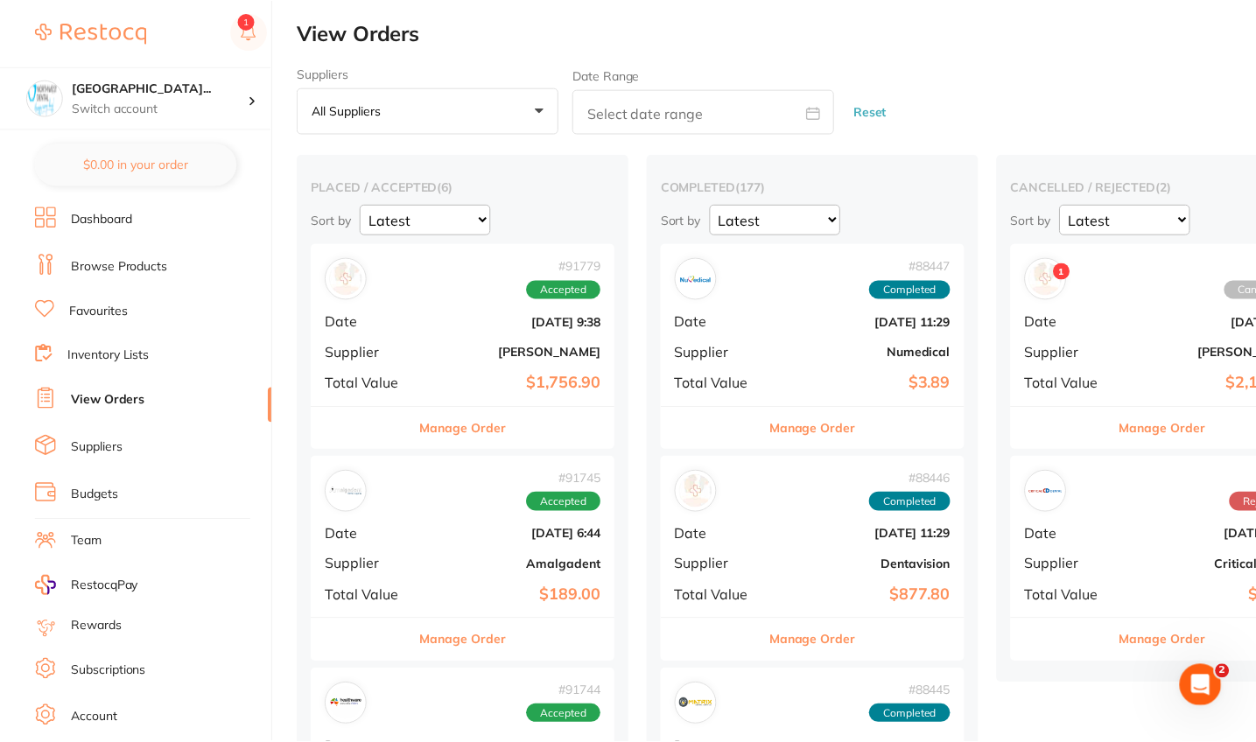
scroll to position [950, 0]
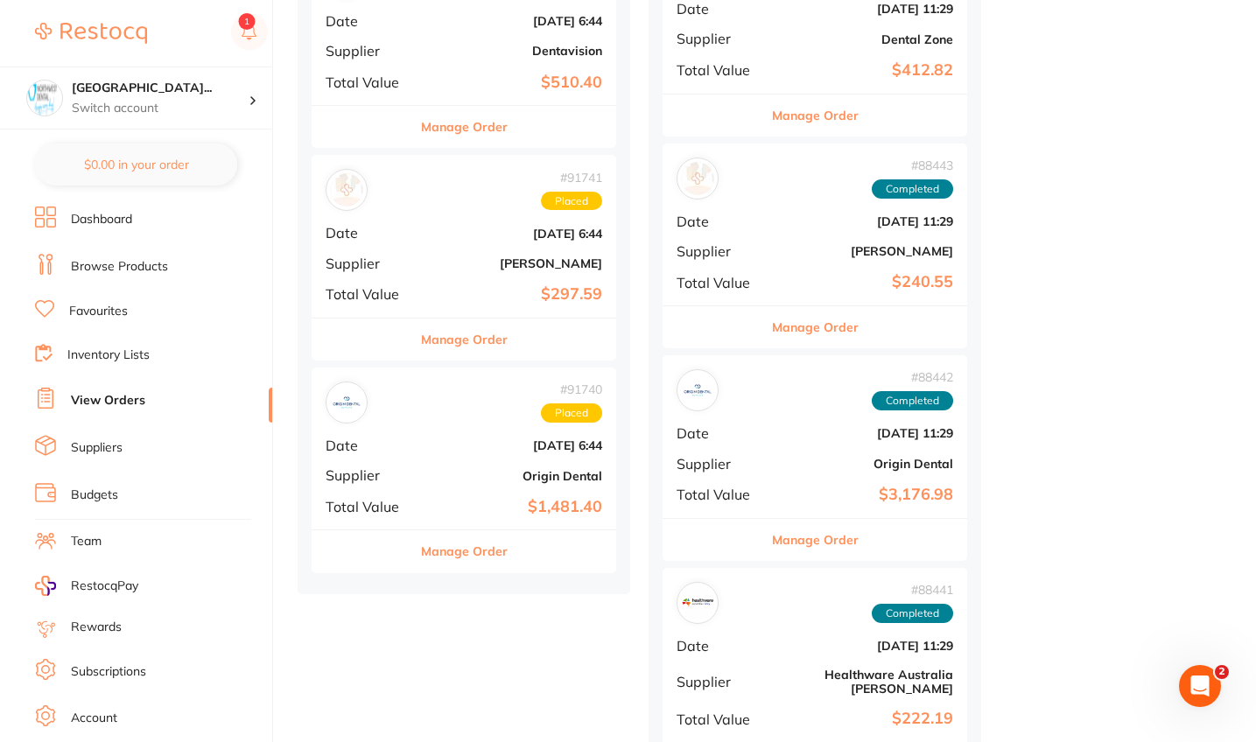
click at [454, 446] on div "# 91740 Placed Date [DATE] 6:44 Supplier Origin Dental Total Value $1,481.40" at bounding box center [464, 449] width 305 height 162
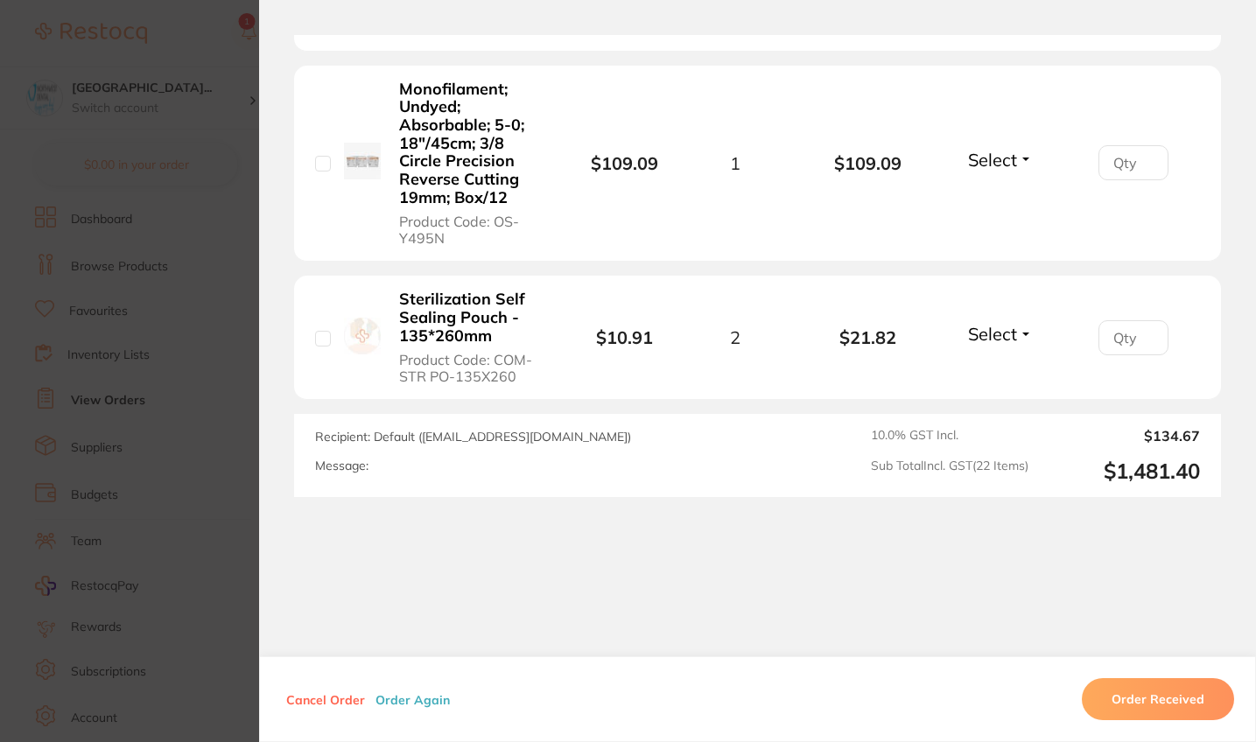
scroll to position [1630, 0]
click at [118, 330] on section "Order ID: Restocq- 91740 Order Information Placed Order Order Date [DATE] 6:44 …" at bounding box center [628, 371] width 1256 height 742
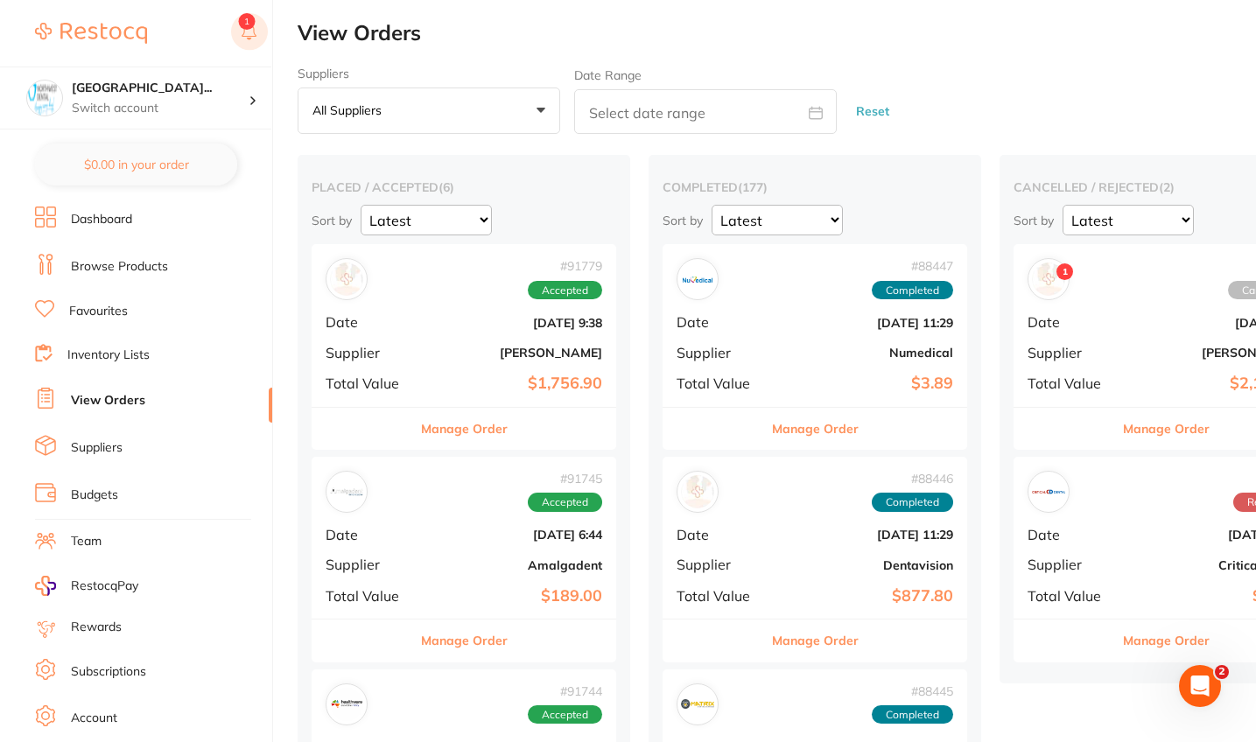
click at [248, 39] on icon at bounding box center [249, 39] width 4 height 2
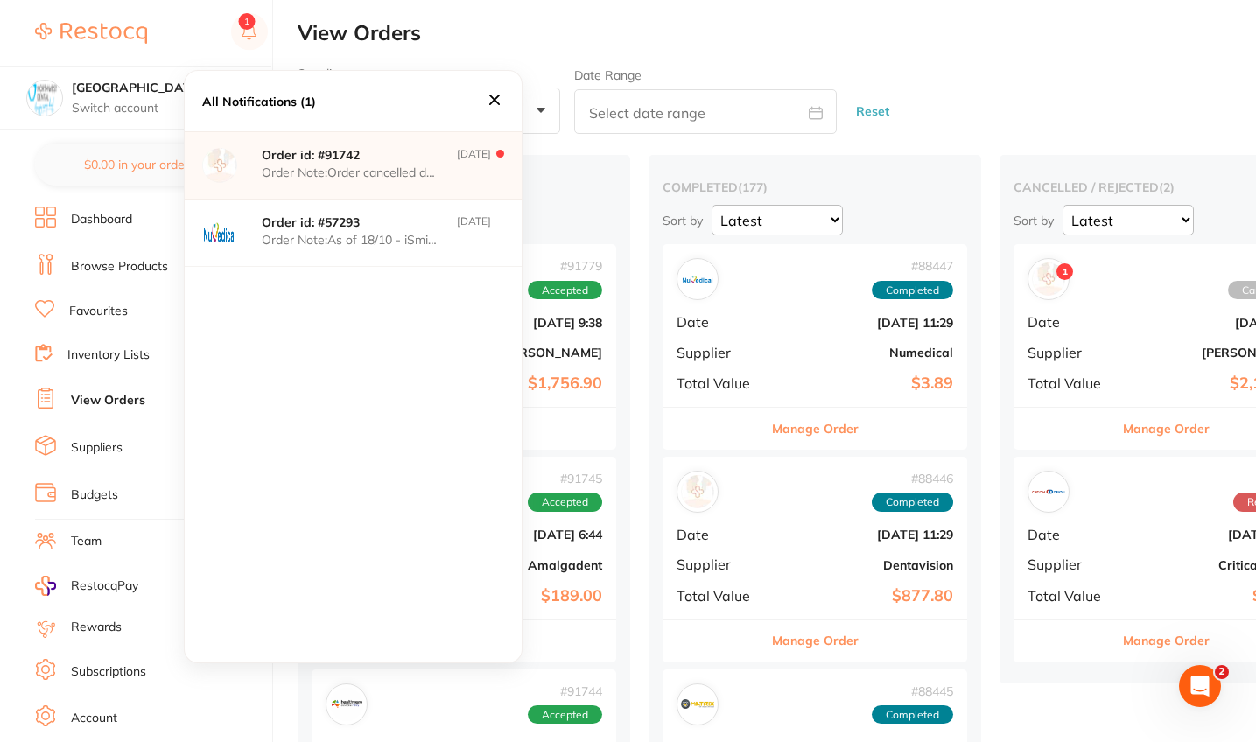
click at [361, 159] on p "Order id: # 91742" at bounding box center [349, 155] width 175 height 14
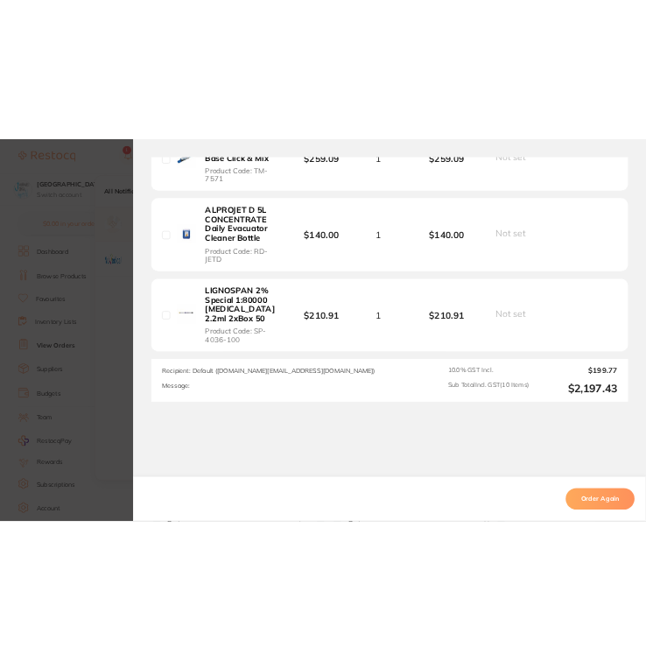
scroll to position [1674, 0]
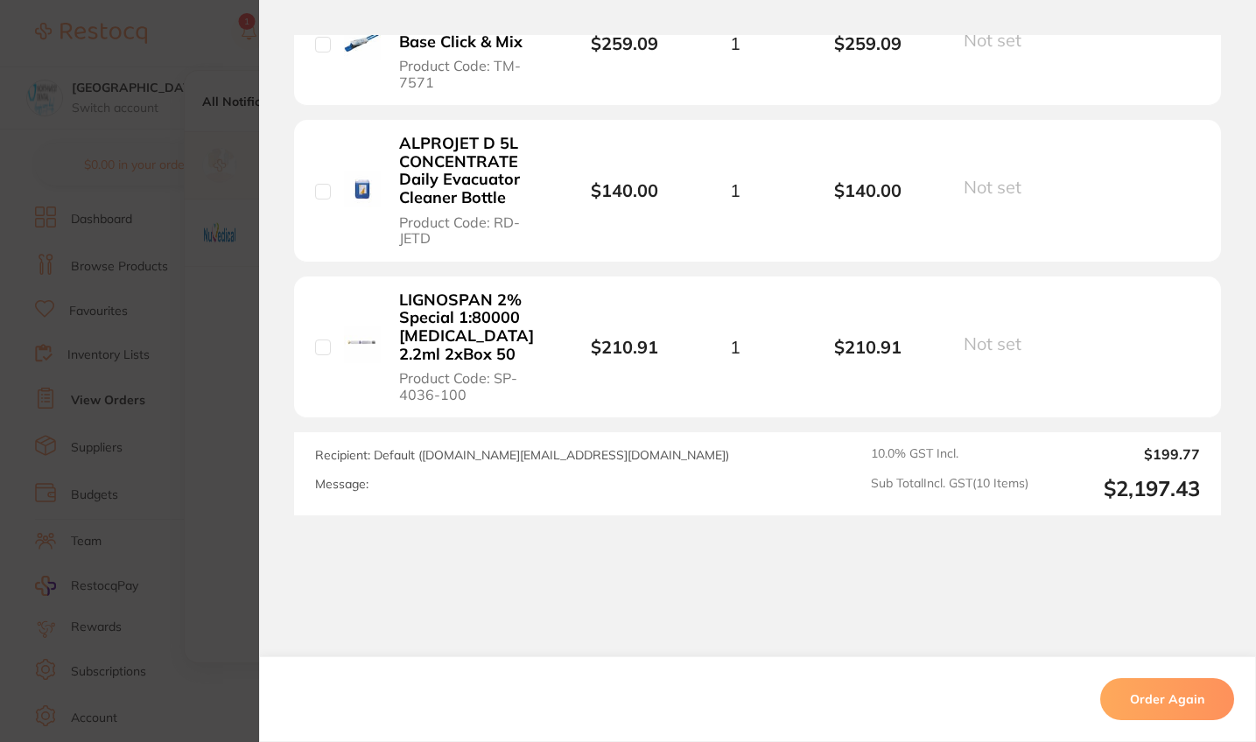
click at [90, 438] on section "Order ID: Restocq- 91742 Order Information Cancelled Order Order Date [DATE] 6:…" at bounding box center [628, 371] width 1256 height 742
